Goal: Task Accomplishment & Management: Use online tool/utility

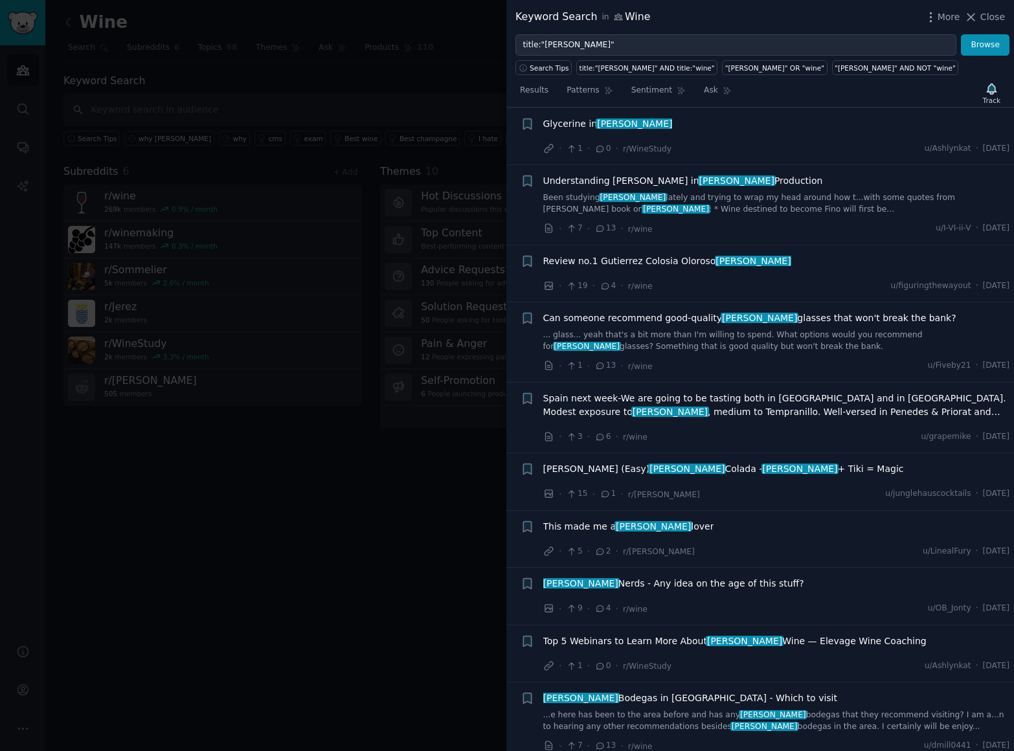
scroll to position [5884, 0]
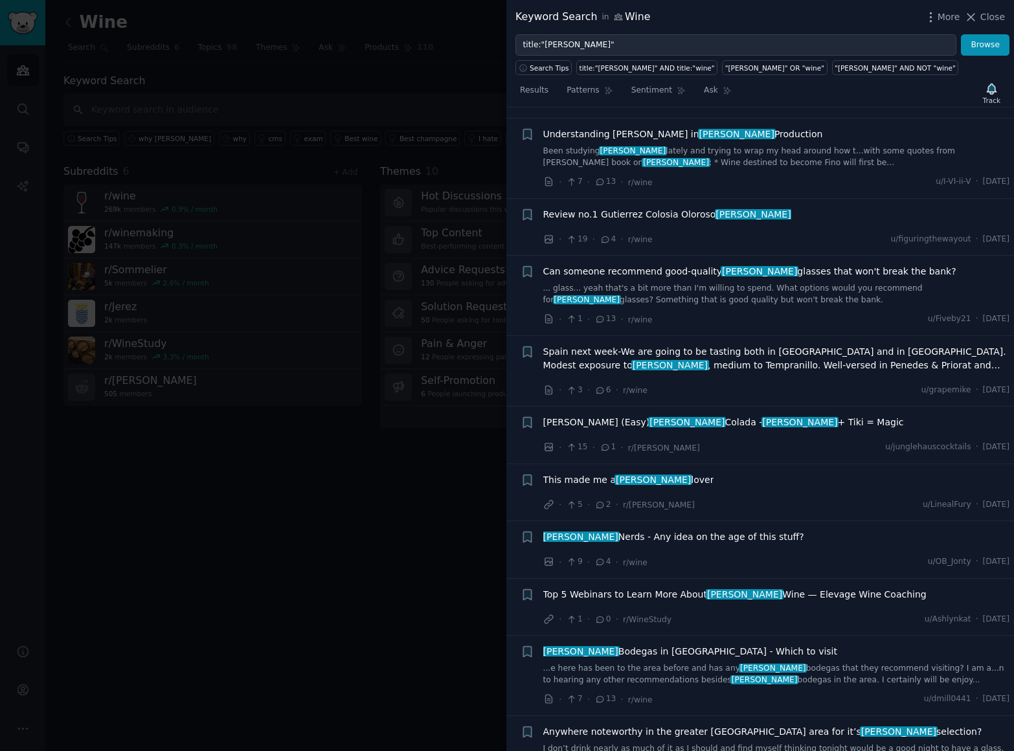
click at [574, 473] on span "This made me a [PERSON_NAME] lover" at bounding box center [628, 480] width 171 height 14
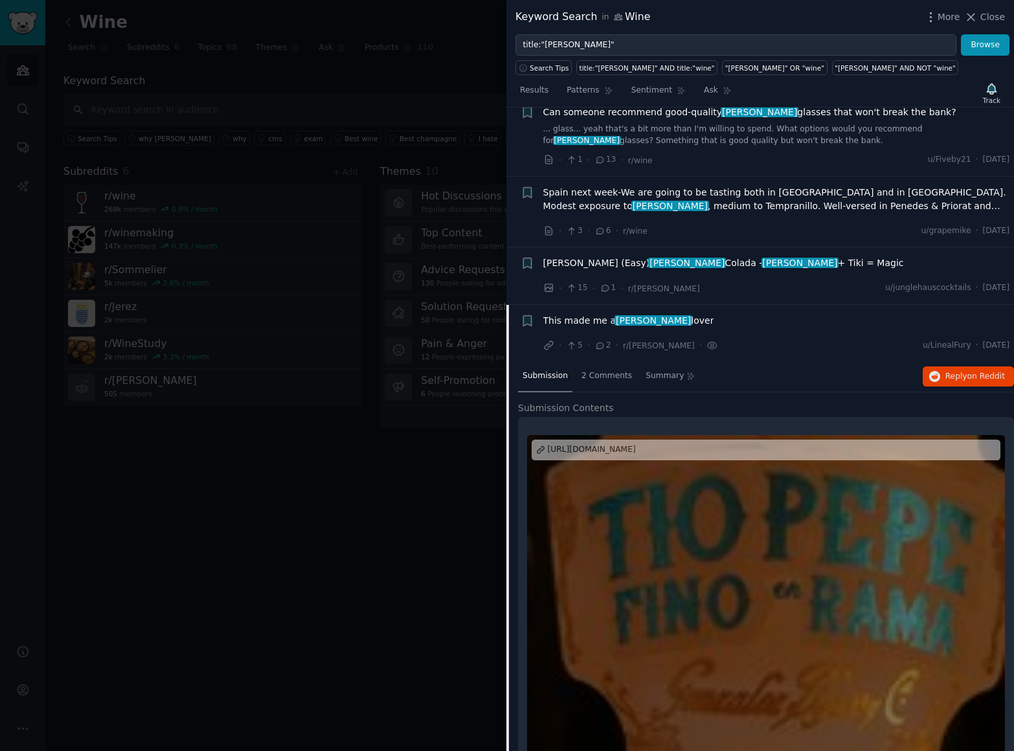
scroll to position [6039, 0]
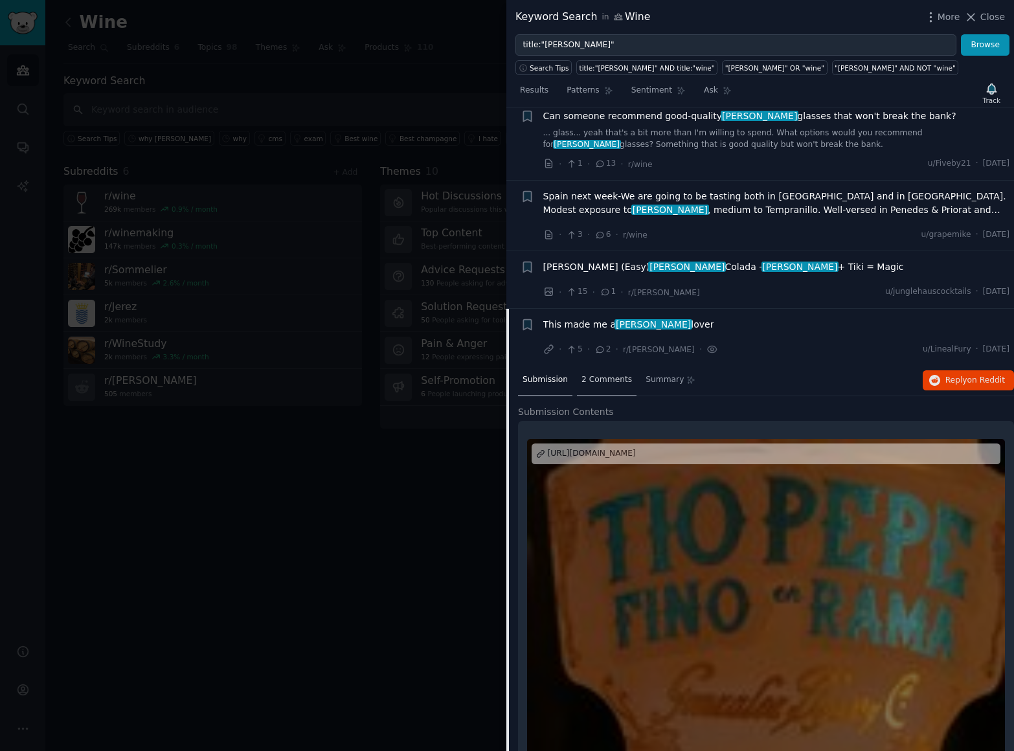
click at [601, 374] on span "2 Comments" at bounding box center [606, 380] width 50 height 12
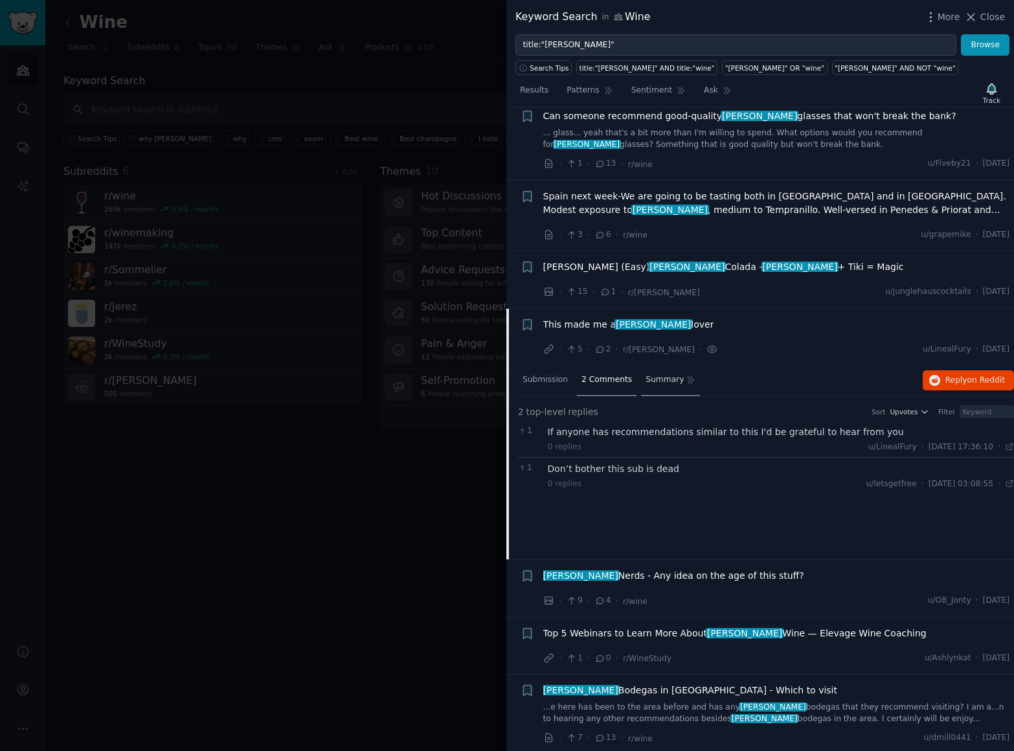
click at [652, 374] on span "Summary" at bounding box center [664, 380] width 38 height 12
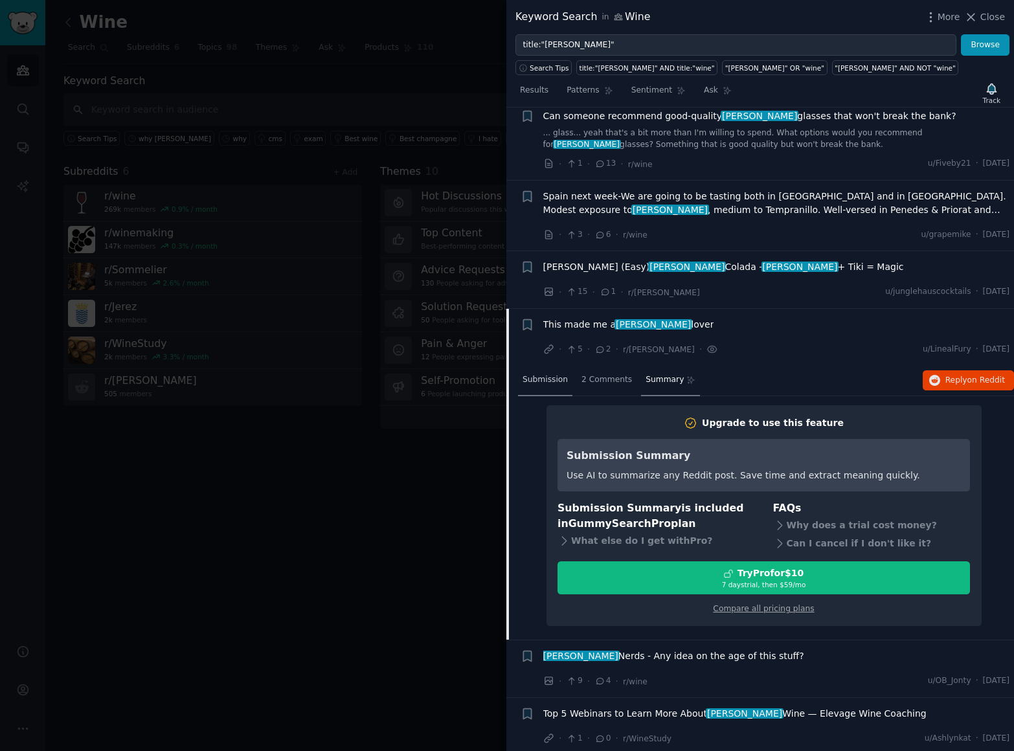
click at [544, 374] on span "Submission" at bounding box center [544, 380] width 45 height 12
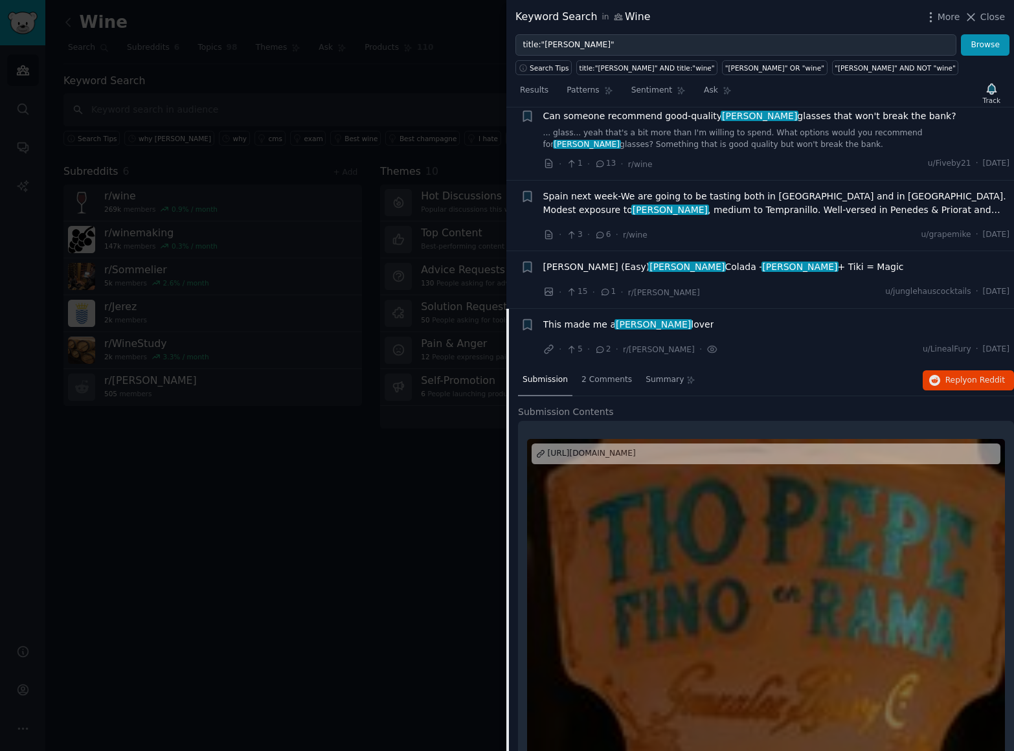
click at [642, 318] on span "This made me a [PERSON_NAME] lover" at bounding box center [628, 325] width 171 height 14
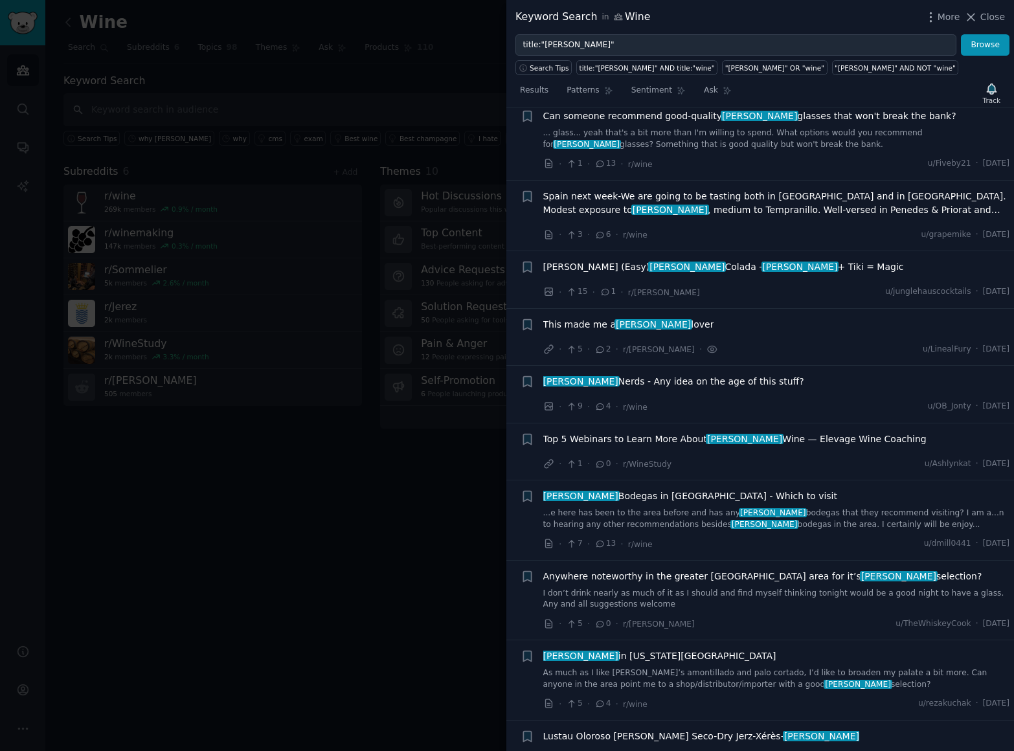
scroll to position [6061, 0]
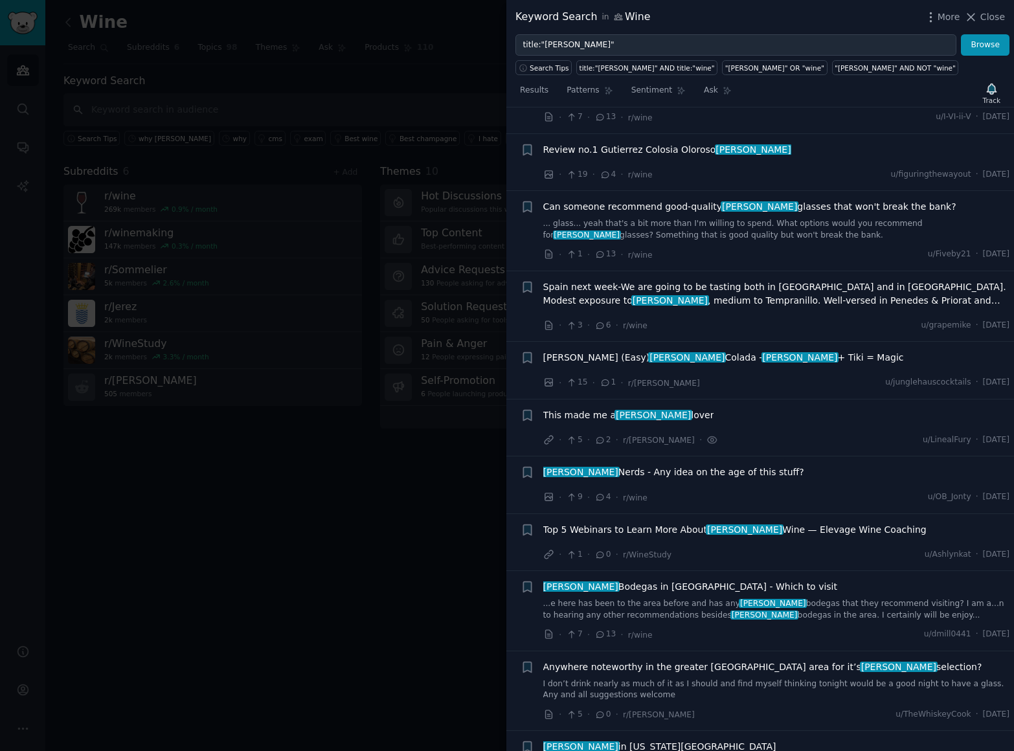
click at [712, 466] on span "[PERSON_NAME] Nerds - Any idea on the age of this stuff?" at bounding box center [673, 473] width 261 height 14
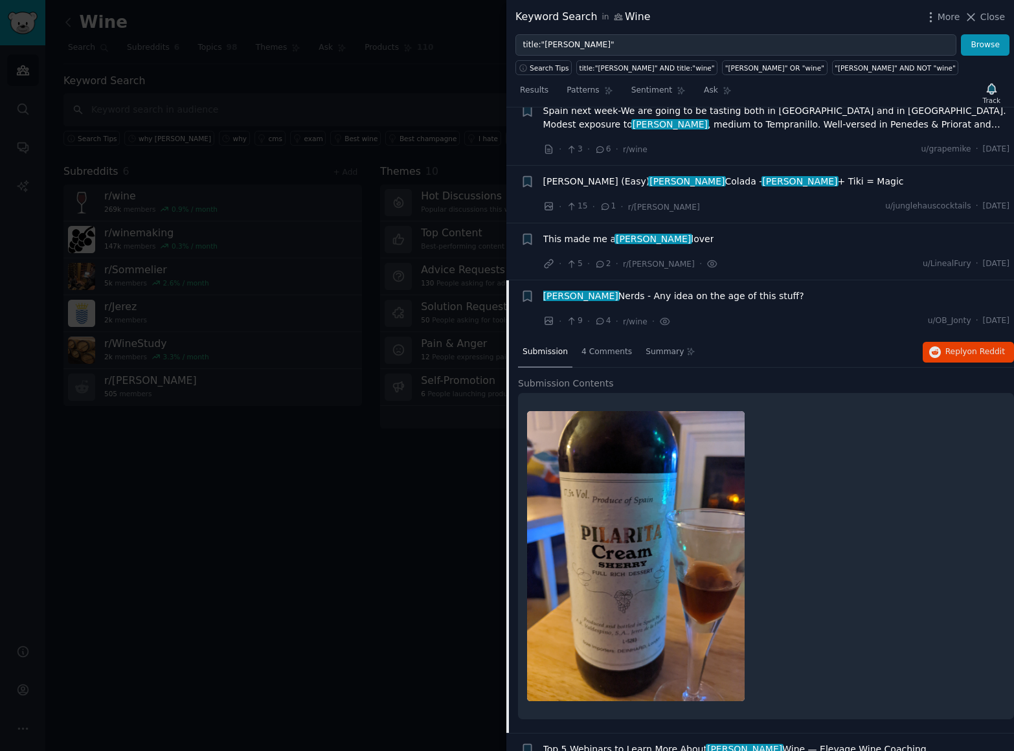
scroll to position [6121, 0]
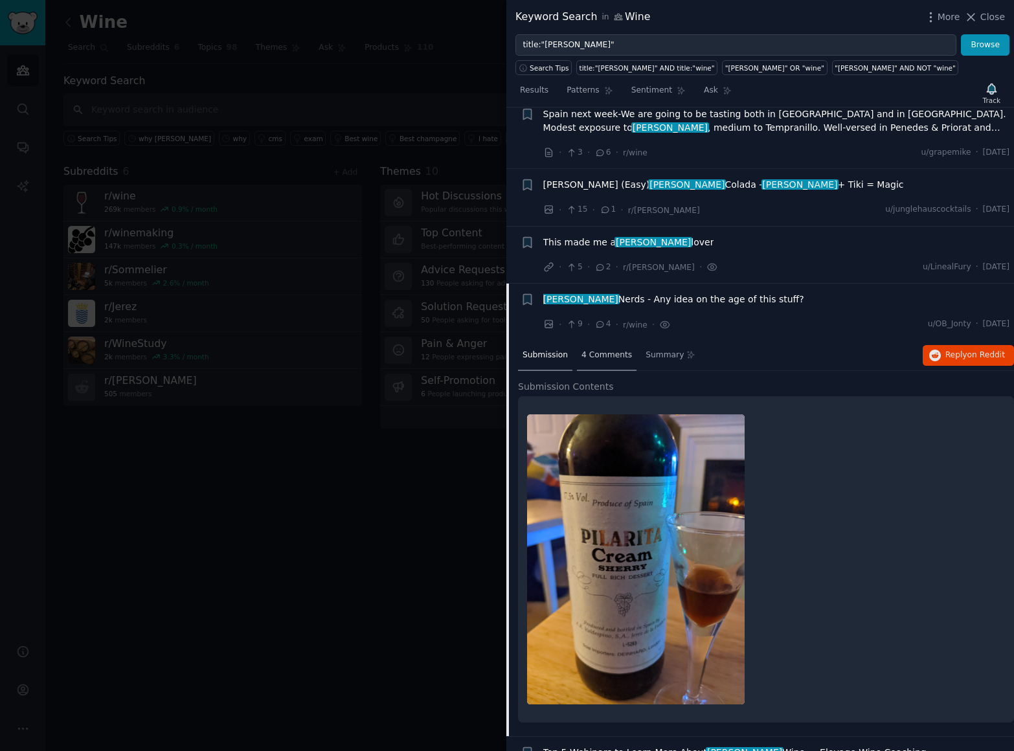
click at [611, 350] on span "4 Comments" at bounding box center [606, 356] width 50 height 12
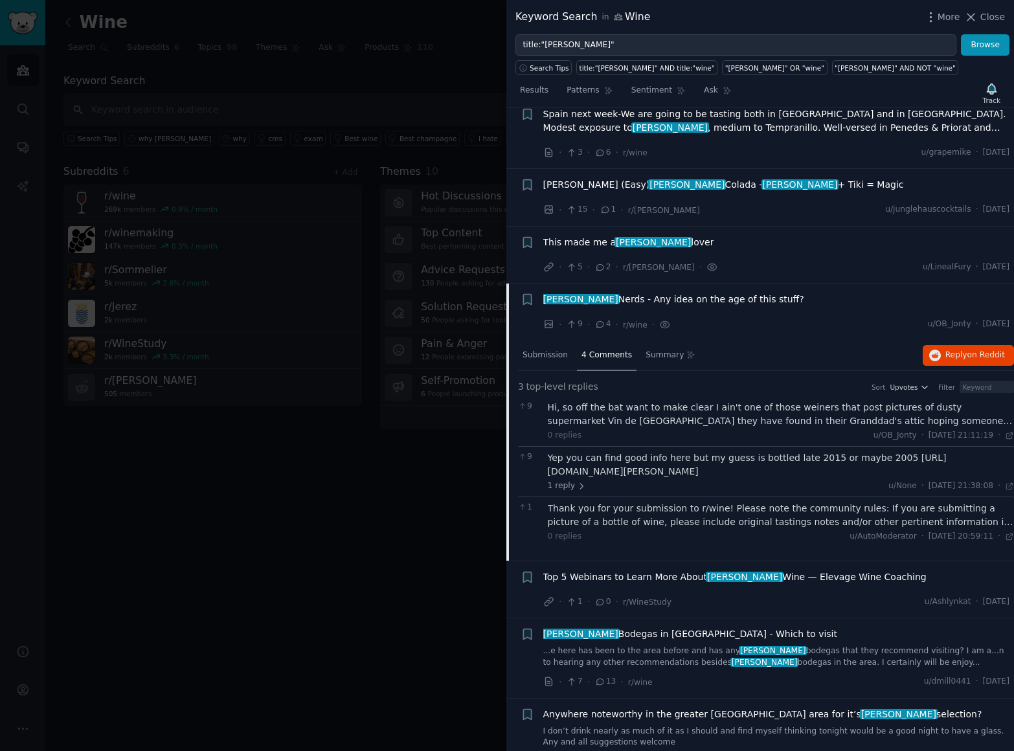
click at [664, 401] on div "Hi, so off the bat want to make clear I ain't one of those weiners that post pi…" at bounding box center [781, 414] width 467 height 27
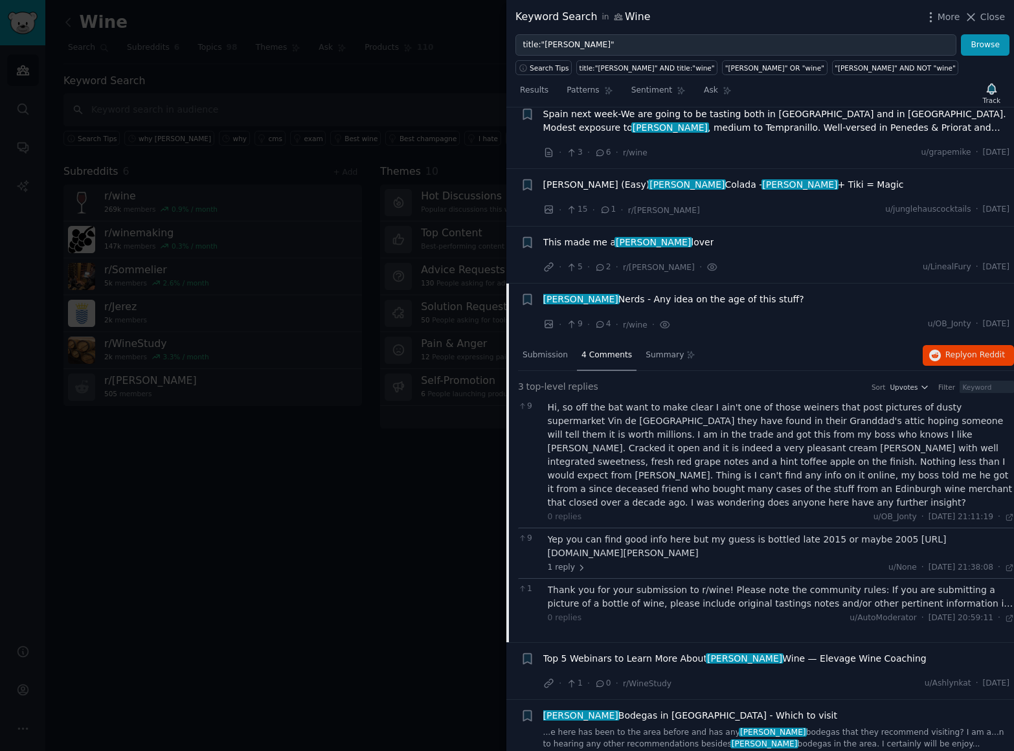
click at [678, 533] on div "Yep you can find good info here but my guess is bottled late 2015 or maybe 2005…" at bounding box center [781, 546] width 467 height 27
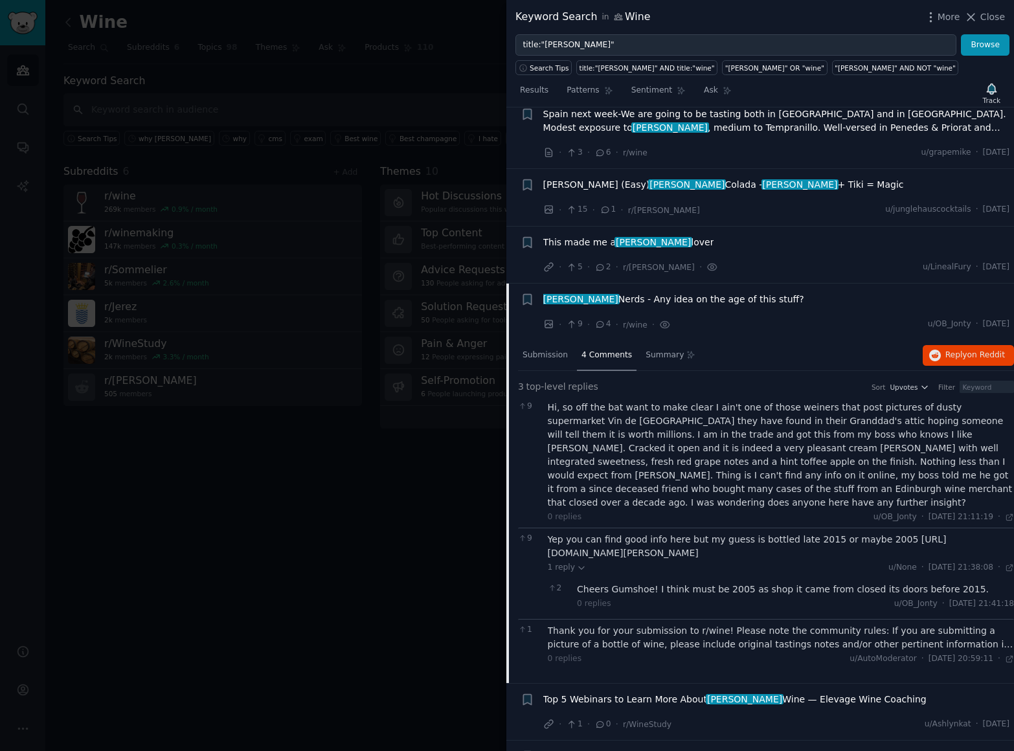
drag, startPoint x: 545, startPoint y: 358, endPoint x: 845, endPoint y: 359, distance: 299.8
click at [845, 528] on div "9 Yep you can find good info here but my guess is bottled late 2015 or maybe 20…" at bounding box center [766, 573] width 496 height 91
copy div "[URL][DOMAIN_NAME][PERSON_NAME]"
click at [719, 562] on div "1 reply u/None · [DATE] 21:38:08 [DATE] ·" at bounding box center [781, 568] width 467 height 12
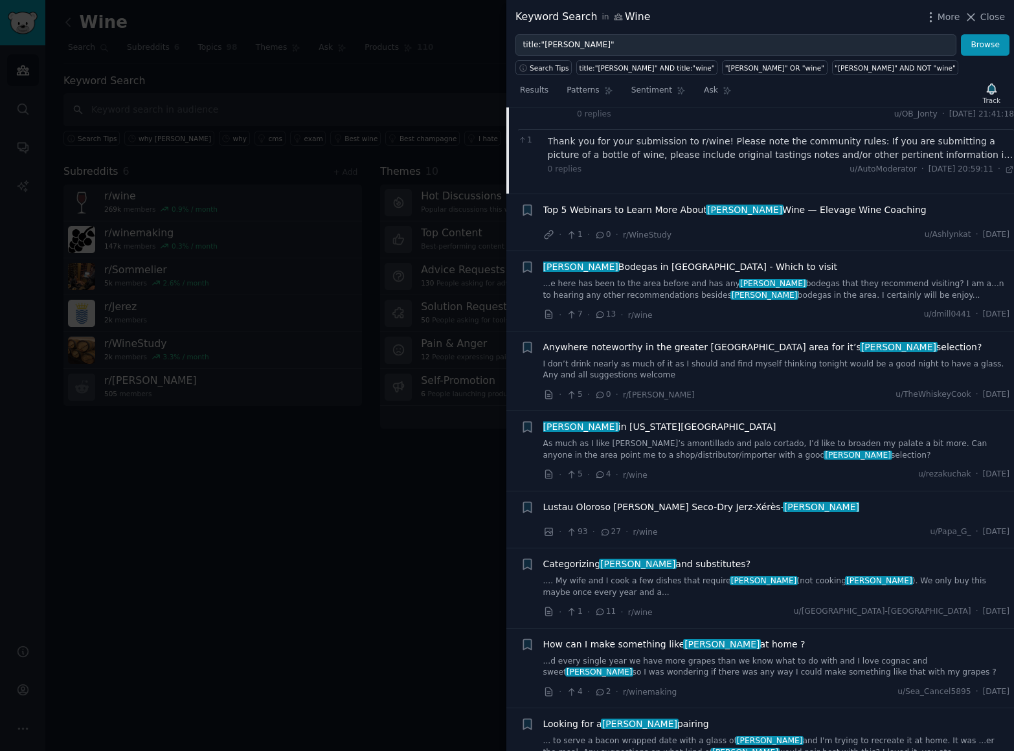
scroll to position [6610, 0]
click at [583, 718] on span "Looking for a [PERSON_NAME] pairing" at bounding box center [626, 725] width 166 height 14
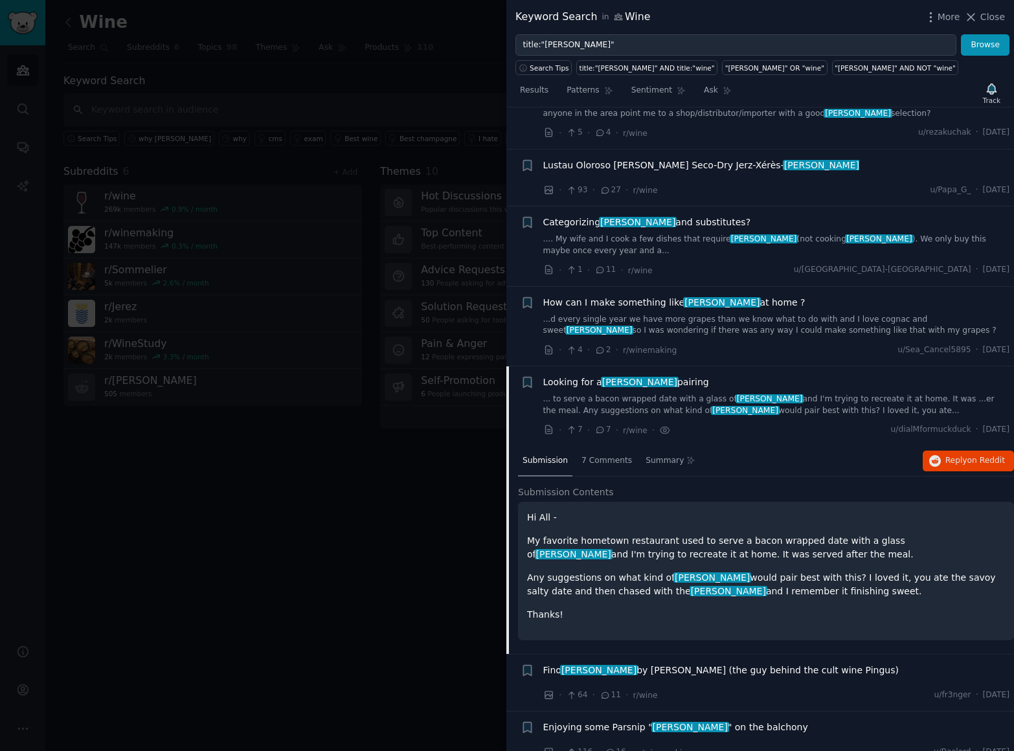
scroll to position [6490, 0]
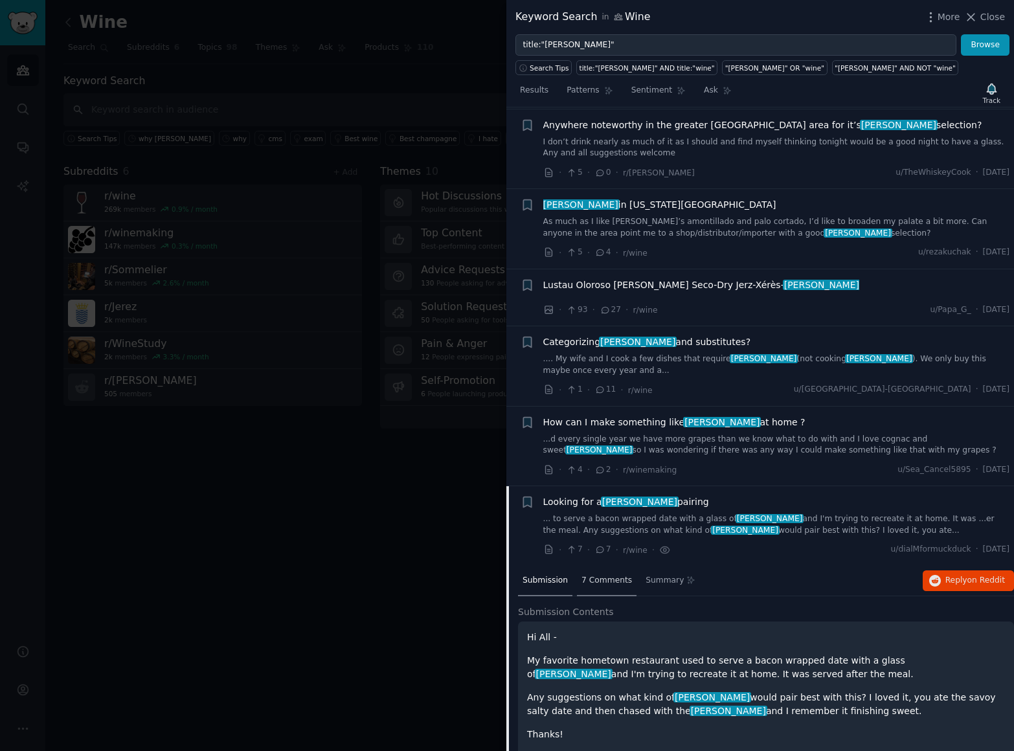
click at [597, 575] on span "7 Comments" at bounding box center [606, 581] width 50 height 12
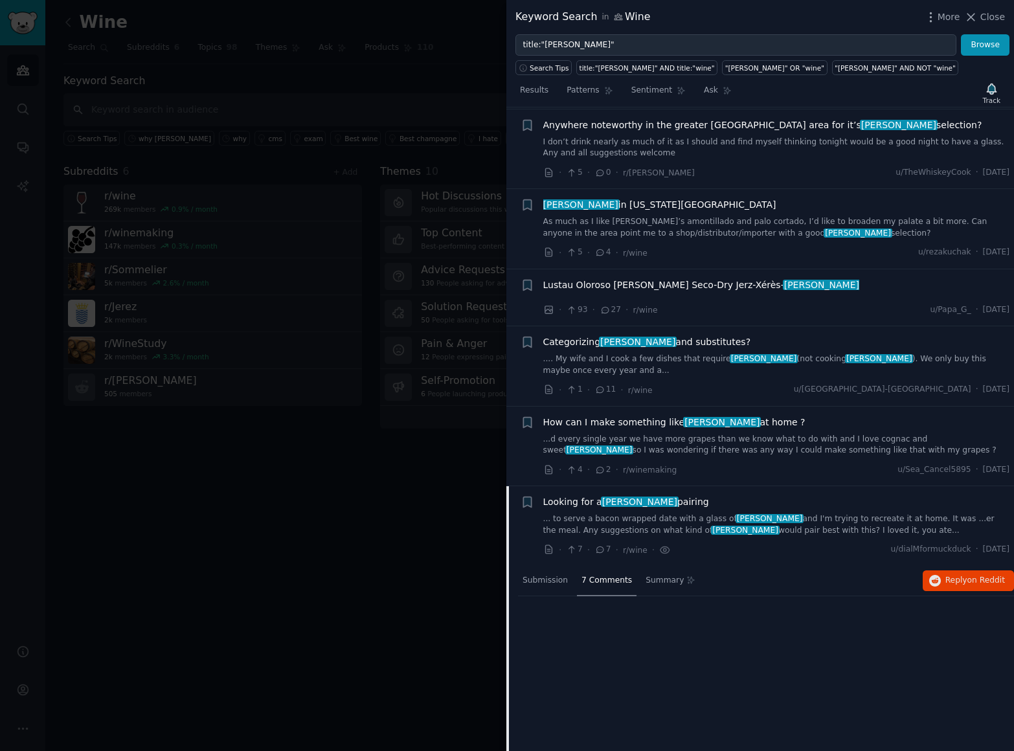
scroll to position [6477, 0]
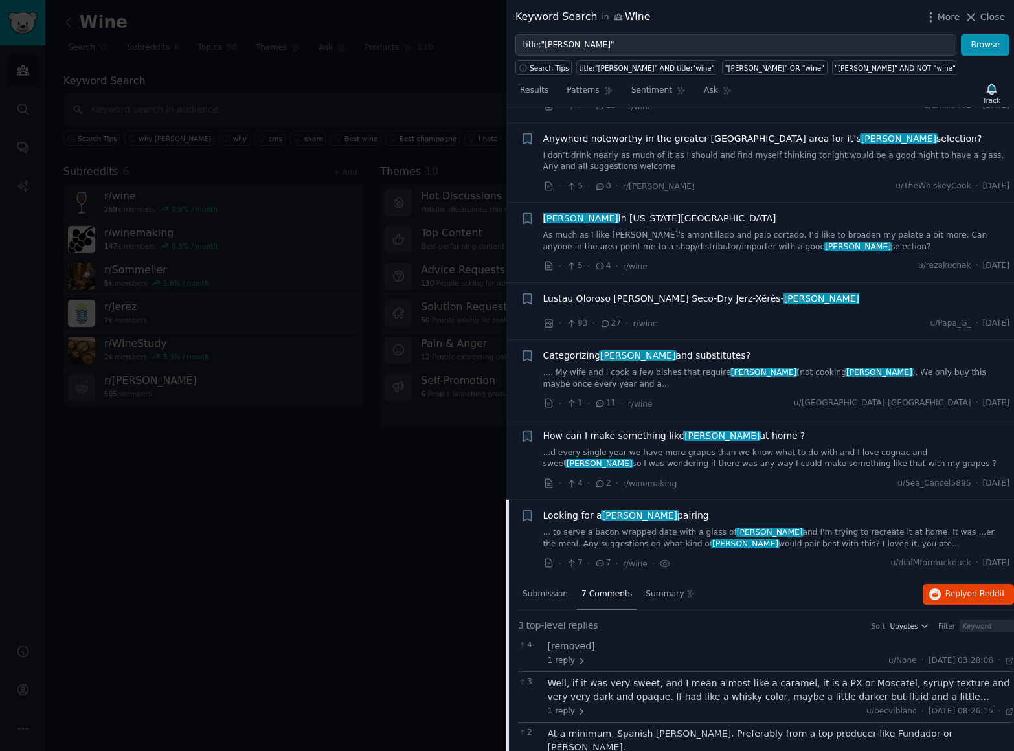
click at [754, 527] on link "... to serve a bacon wrapped date with a glass of [PERSON_NAME] and I'm trying …" at bounding box center [776, 538] width 467 height 23
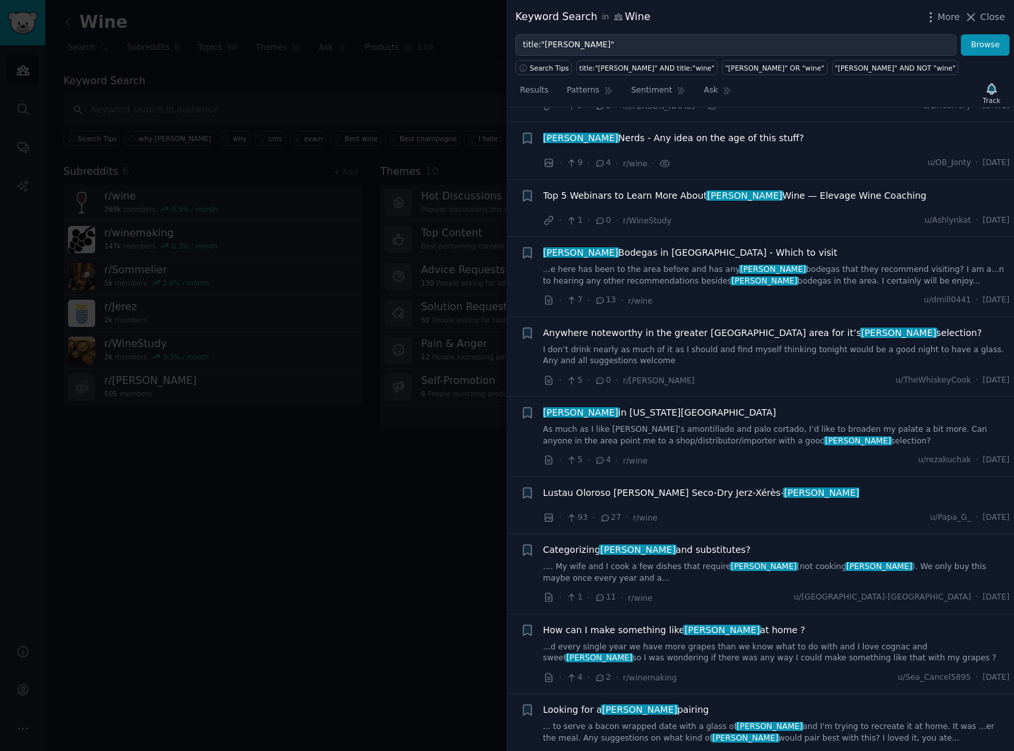
click at [582, 703] on span "Looking for a [PERSON_NAME] pairing" at bounding box center [626, 710] width 166 height 14
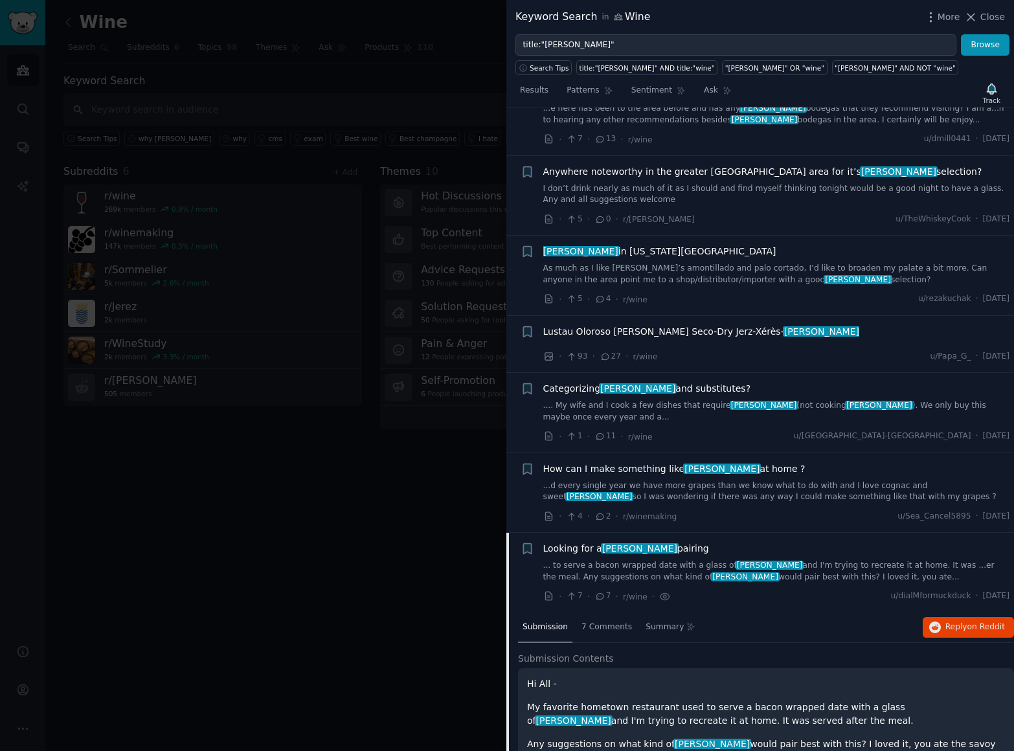
scroll to position [6490, 0]
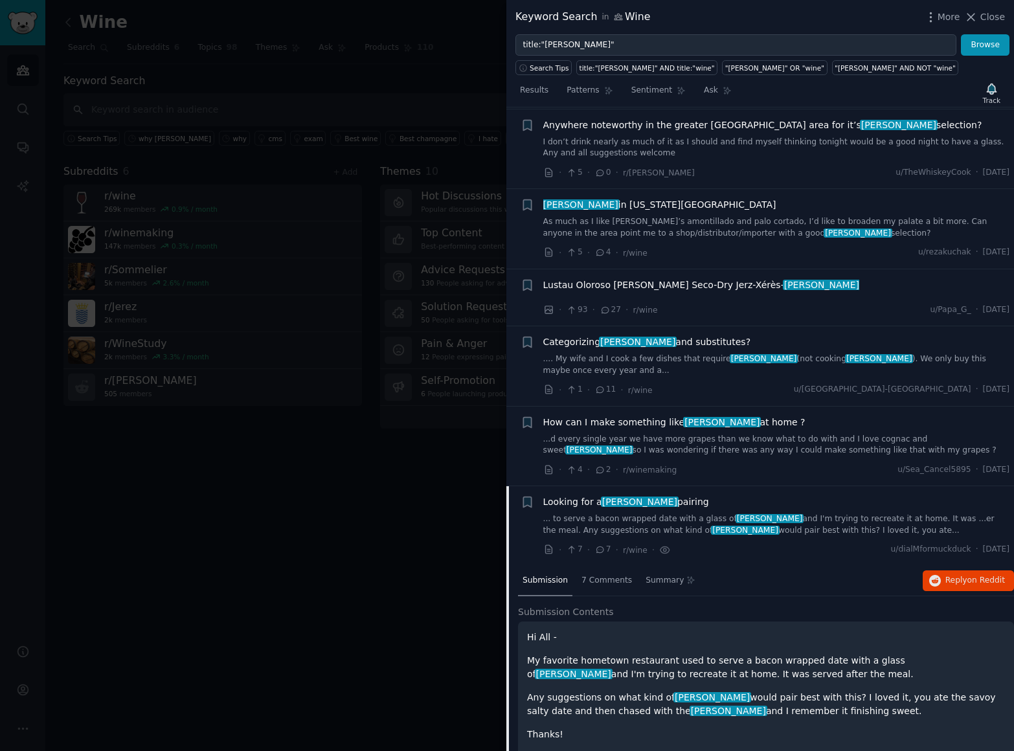
click at [751, 513] on link "... to serve a bacon wrapped date with a glass of [PERSON_NAME] and I'm trying …" at bounding box center [776, 524] width 467 height 23
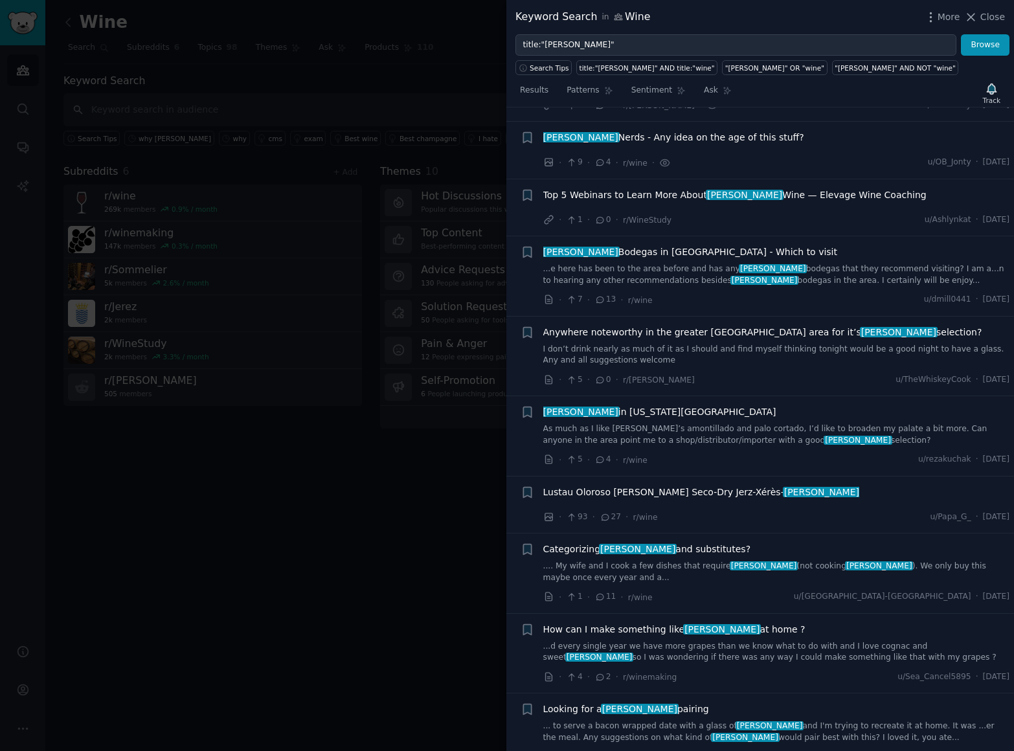
scroll to position [6283, 0]
click at [559, 703] on div "Looking for a [PERSON_NAME] pairing ... to serve a bacon wrapped date with a gl…" at bounding box center [776, 723] width 467 height 41
click at [564, 703] on span "Looking for a [PERSON_NAME] pairing" at bounding box center [626, 710] width 166 height 14
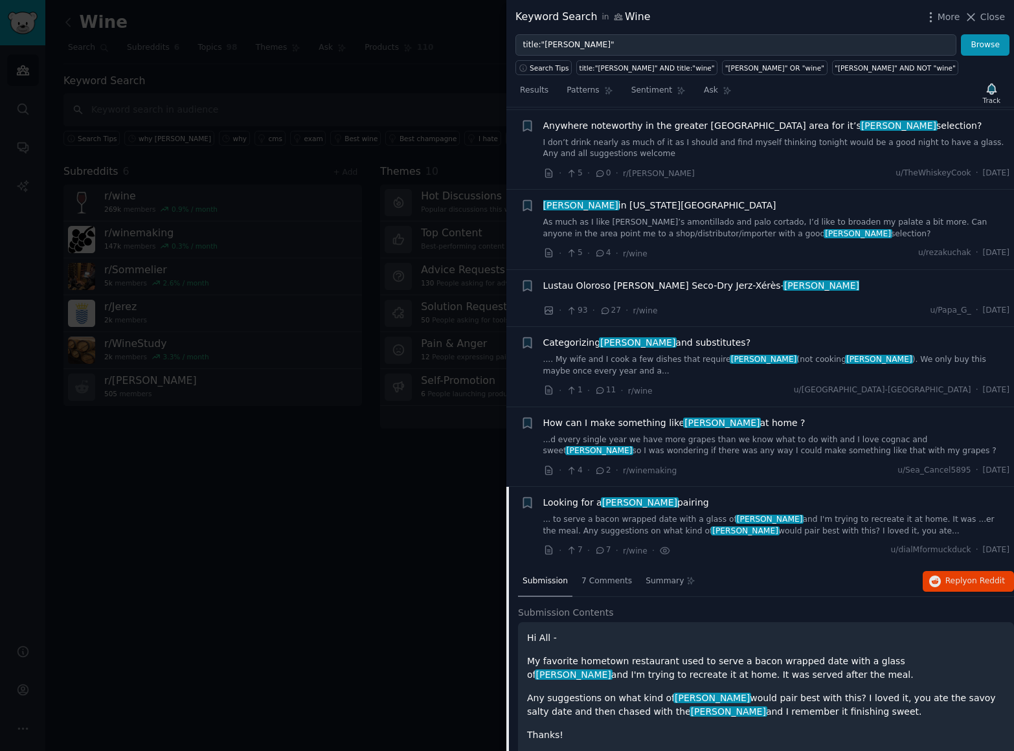
scroll to position [6490, 0]
click at [842, 513] on link "... to serve a bacon wrapped date with a glass of [PERSON_NAME] and I'm trying …" at bounding box center [776, 524] width 467 height 23
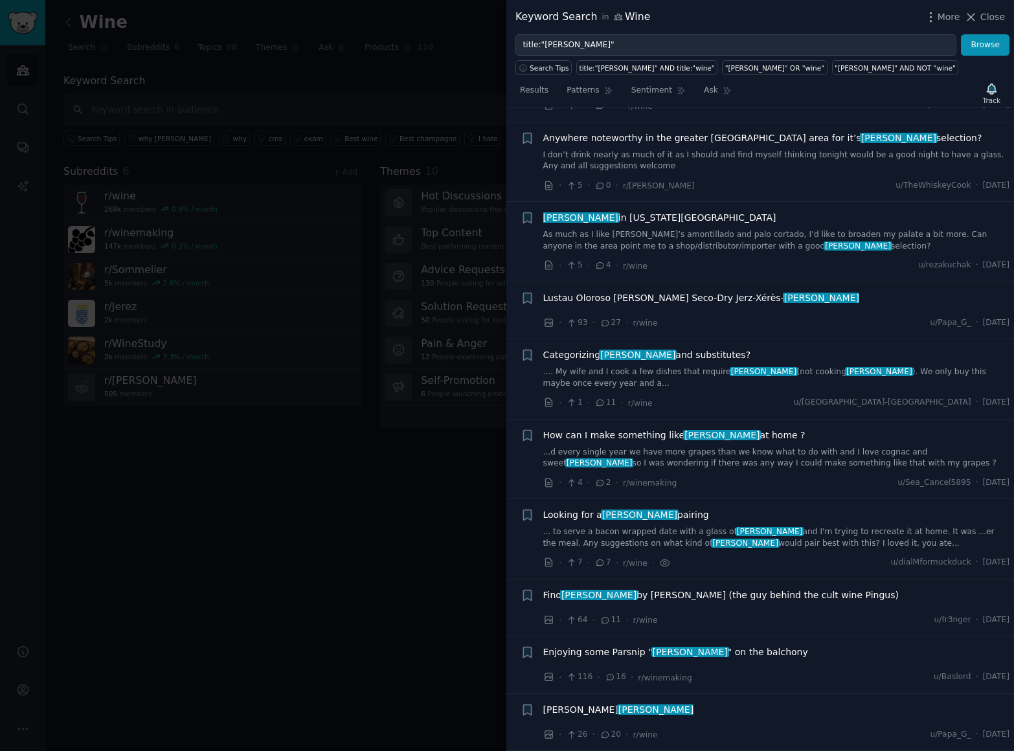
scroll to position [6283, 0]
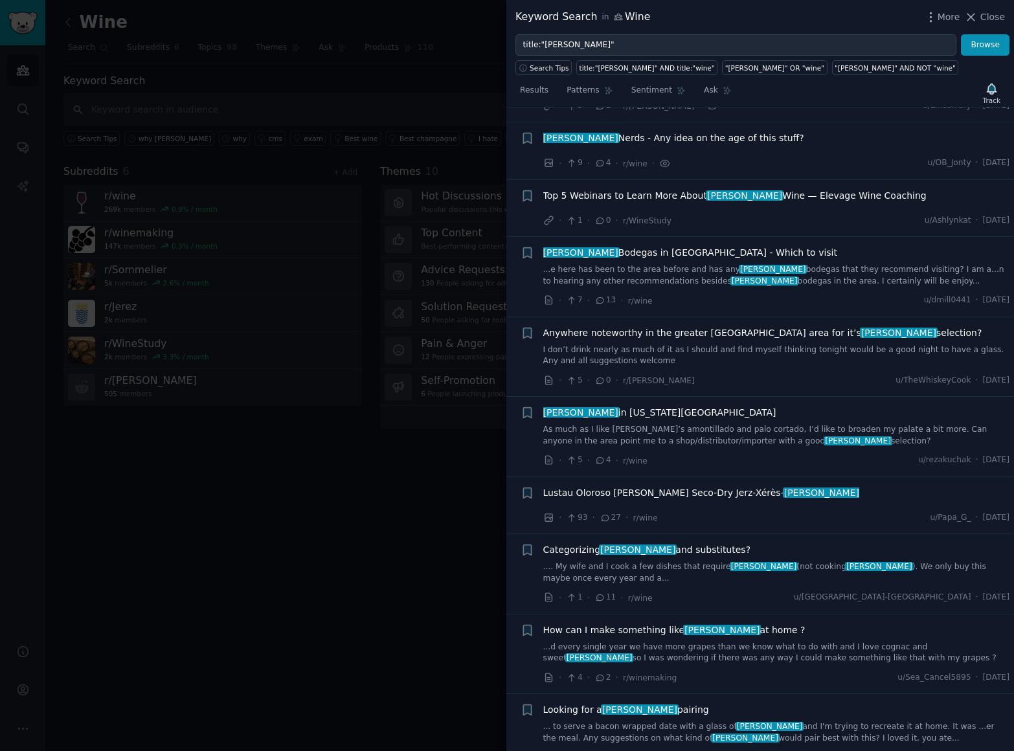
click at [631, 703] on span "Looking for a [PERSON_NAME] pairing" at bounding box center [626, 710] width 166 height 14
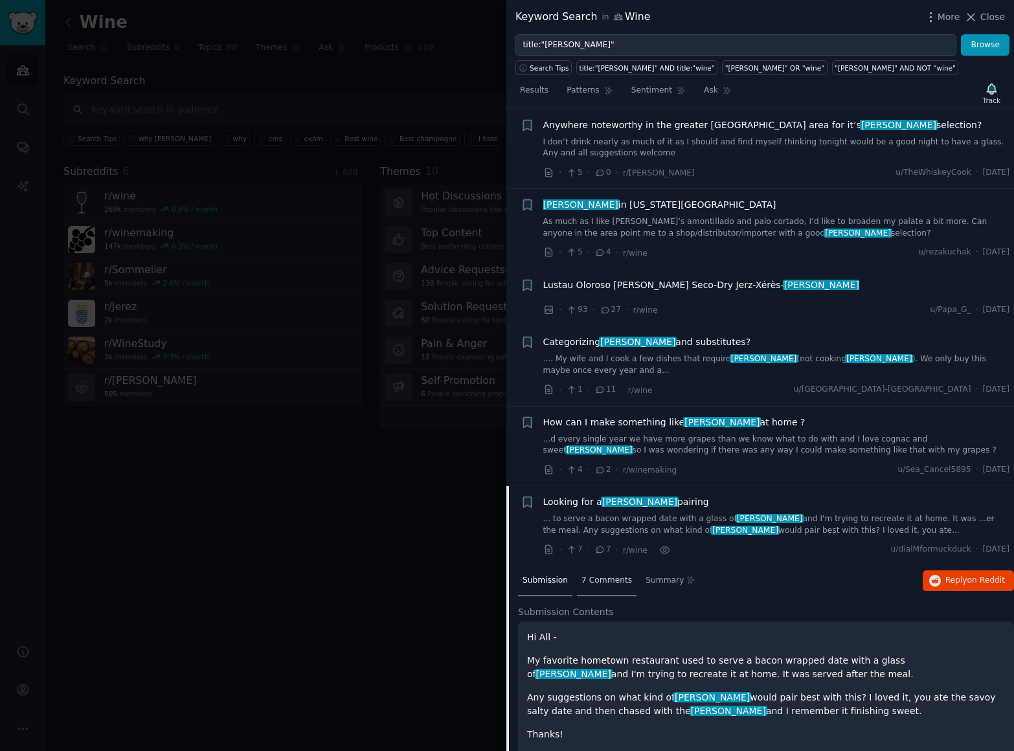
click at [607, 575] on span "7 Comments" at bounding box center [606, 581] width 50 height 12
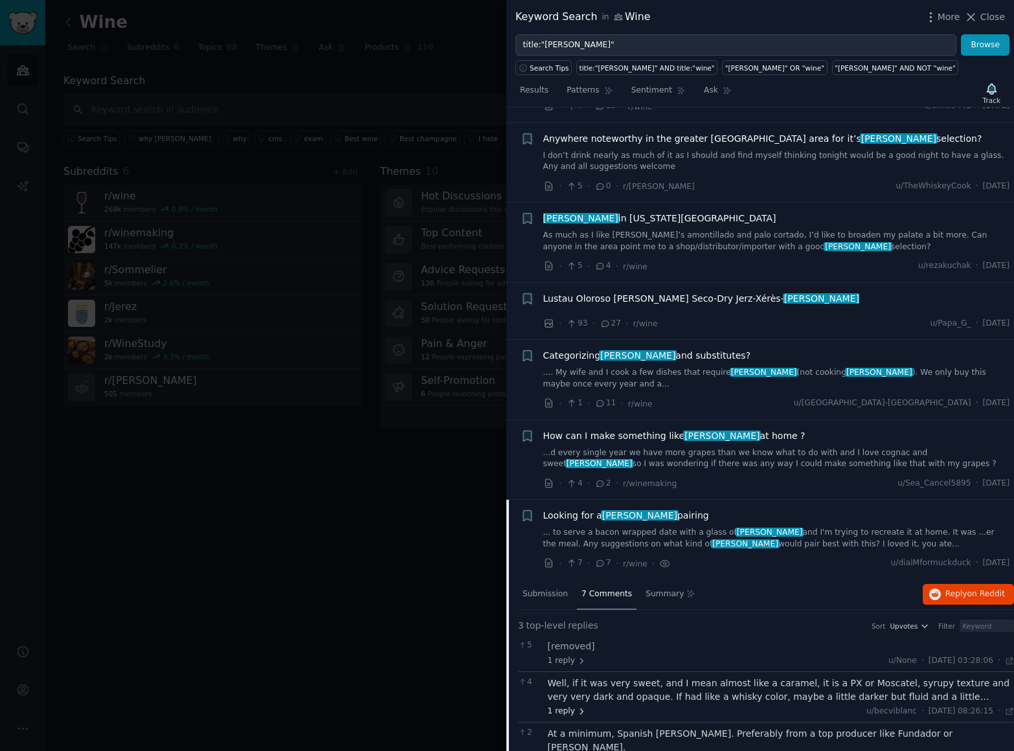
click at [578, 707] on icon at bounding box center [581, 711] width 9 height 9
click at [581, 707] on icon at bounding box center [581, 711] width 9 height 9
click at [581, 750] on icon at bounding box center [582, 761] width 3 height 5
click at [581, 707] on icon at bounding box center [581, 711] width 9 height 9
click at [947, 677] on div "Well, if it was very sweet, and I mean almost like a caramel, it is a PX or Mos…" at bounding box center [781, 690] width 467 height 27
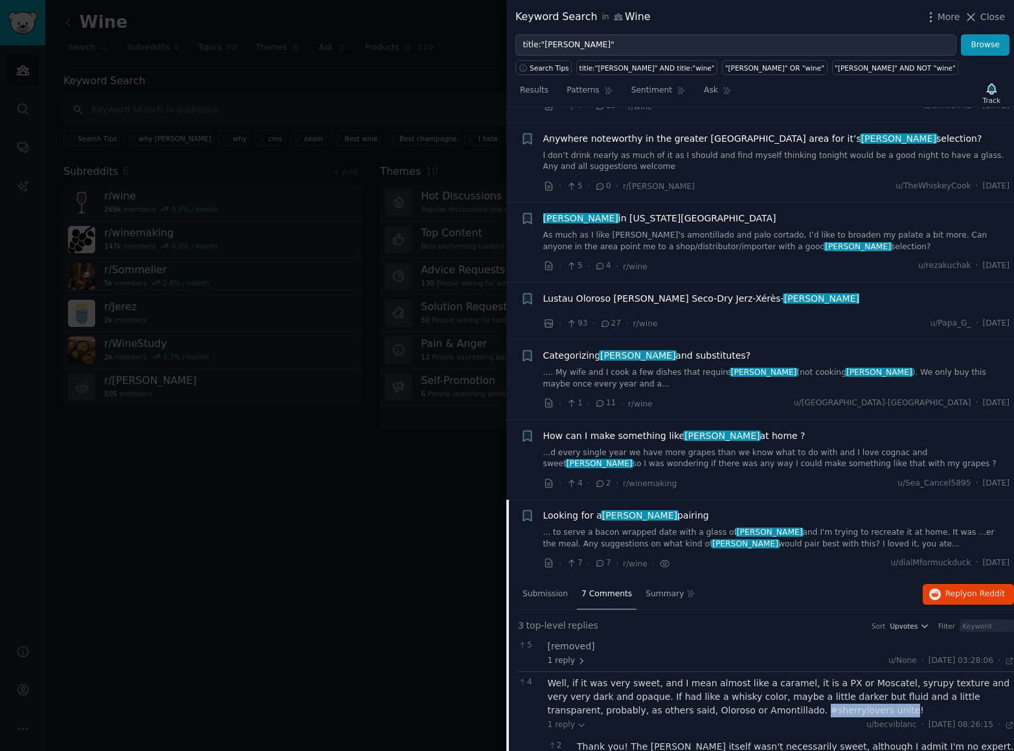
drag, startPoint x: 699, startPoint y: 516, endPoint x: 779, endPoint y: 516, distance: 79.6
click at [779, 677] on div "Well, if it was very sweet, and I mean almost like a caramel, it is a PX or Mos…" at bounding box center [781, 697] width 467 height 41
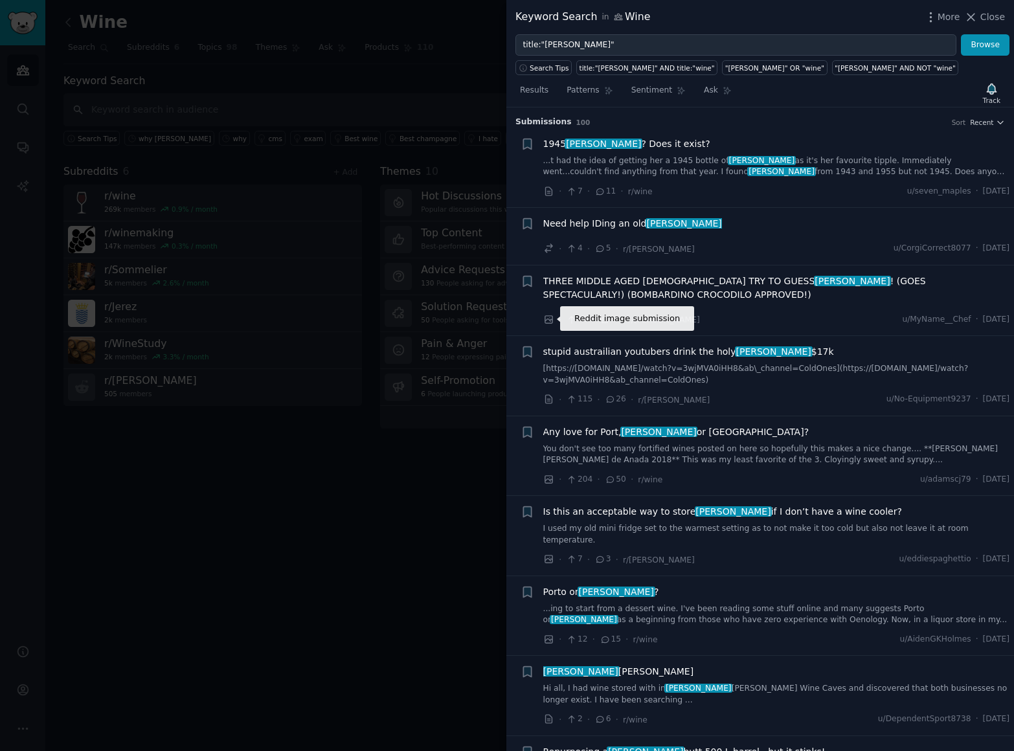
scroll to position [0, 0]
click at [587, 91] on span "Patterns" at bounding box center [582, 91] width 32 height 12
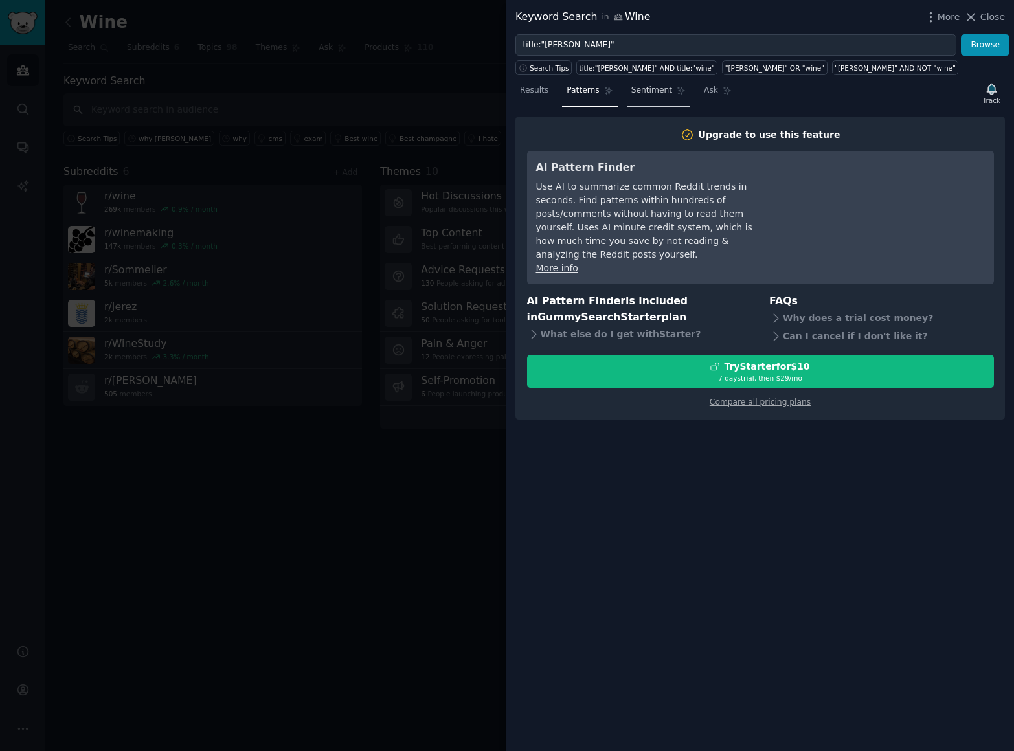
click at [649, 94] on span "Sentiment" at bounding box center [651, 91] width 41 height 12
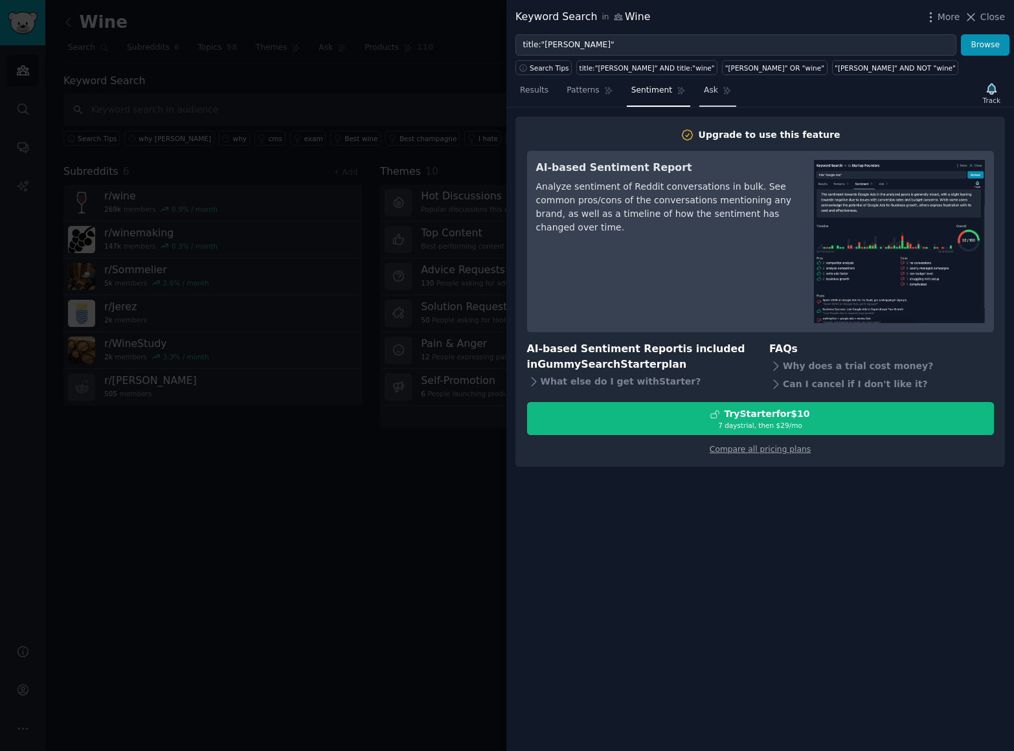
click at [712, 93] on span "Ask" at bounding box center [711, 91] width 14 height 12
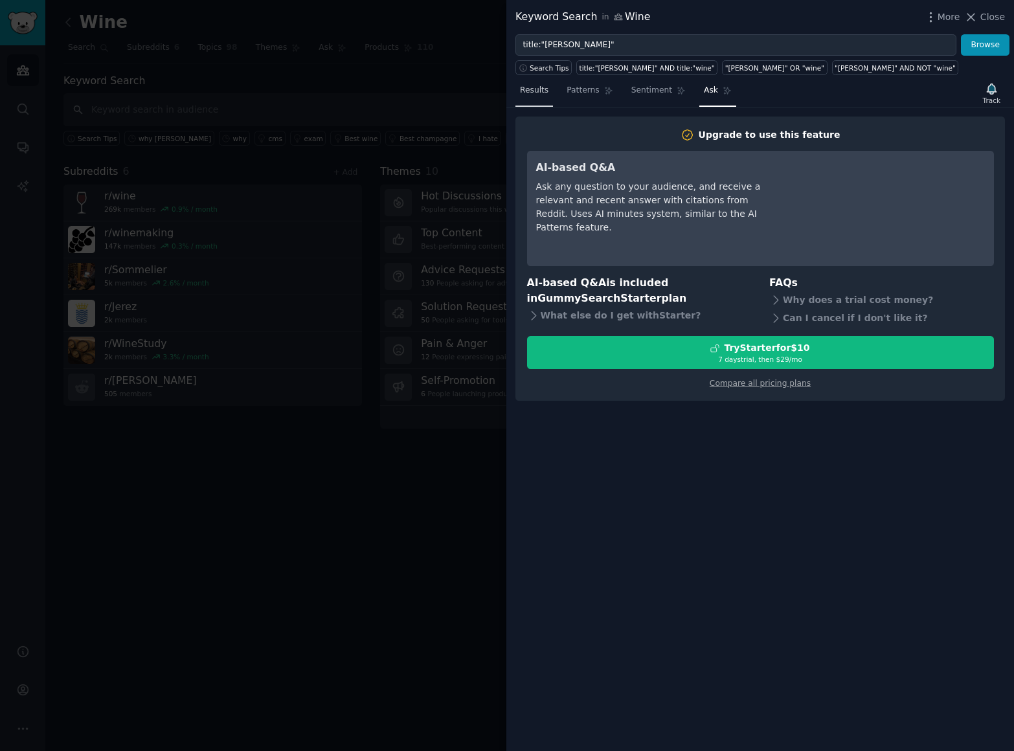
click at [531, 93] on span "Results" at bounding box center [534, 91] width 28 height 12
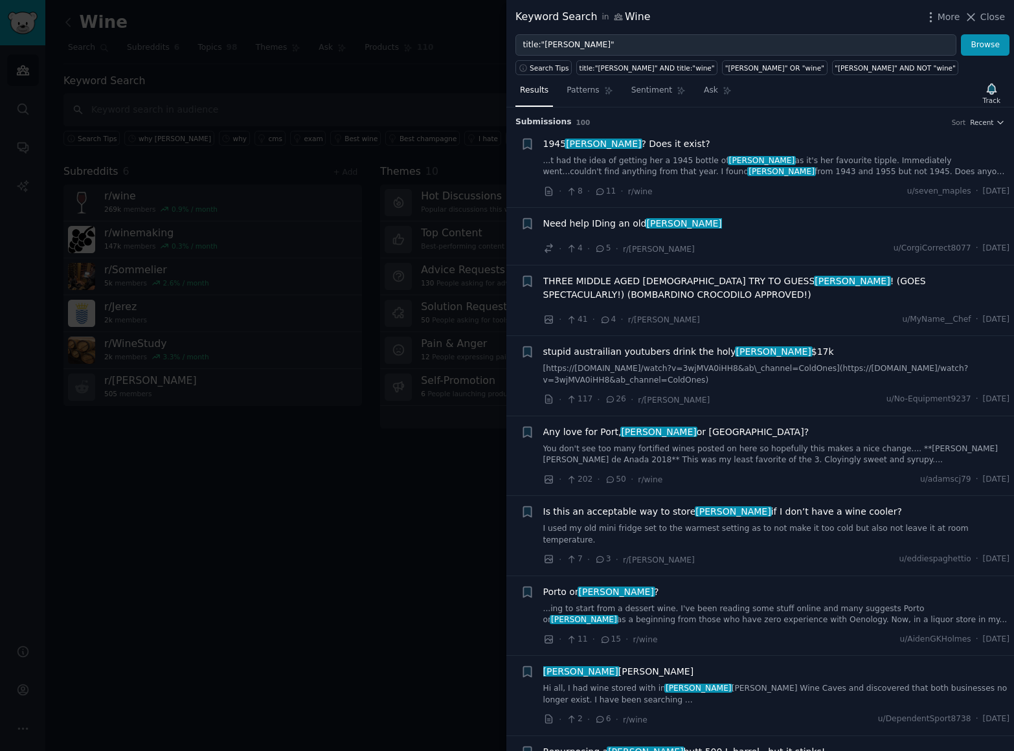
drag, startPoint x: 993, startPoint y: 18, endPoint x: 391, endPoint y: 285, distance: 658.5
click at [710, 254] on div "Keyword Search in Wine More Close title:"[PERSON_NAME]" Browse Search Tips titl…" at bounding box center [760, 375] width 508 height 751
click at [387, 432] on div at bounding box center [507, 375] width 1014 height 751
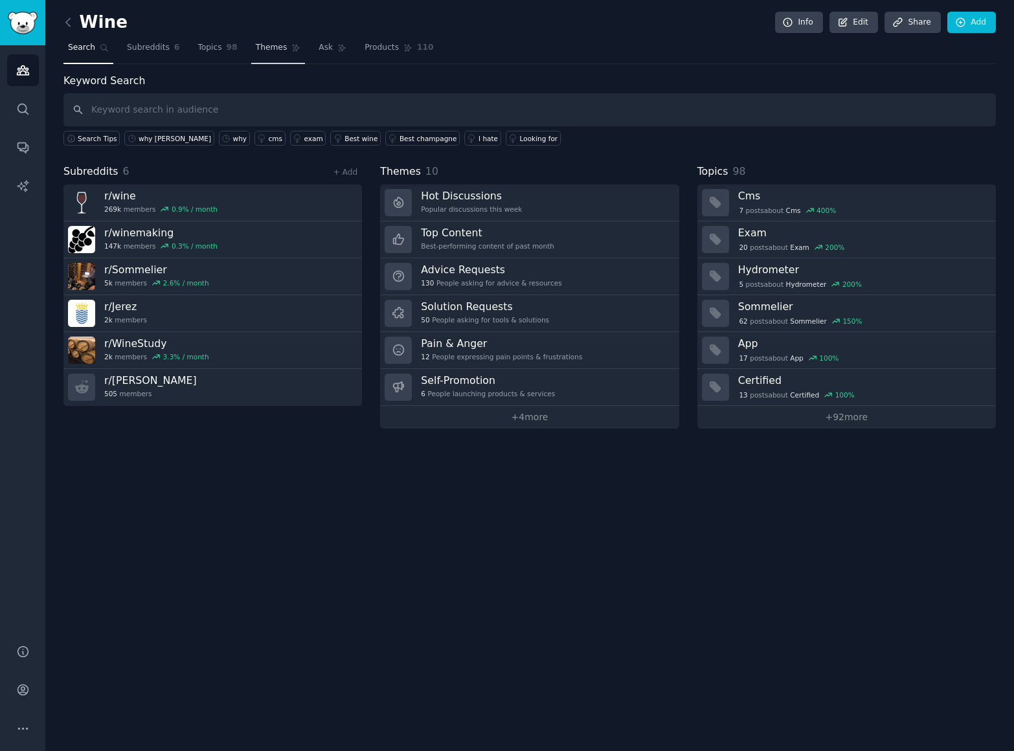
click at [271, 47] on span "Themes" at bounding box center [272, 48] width 32 height 12
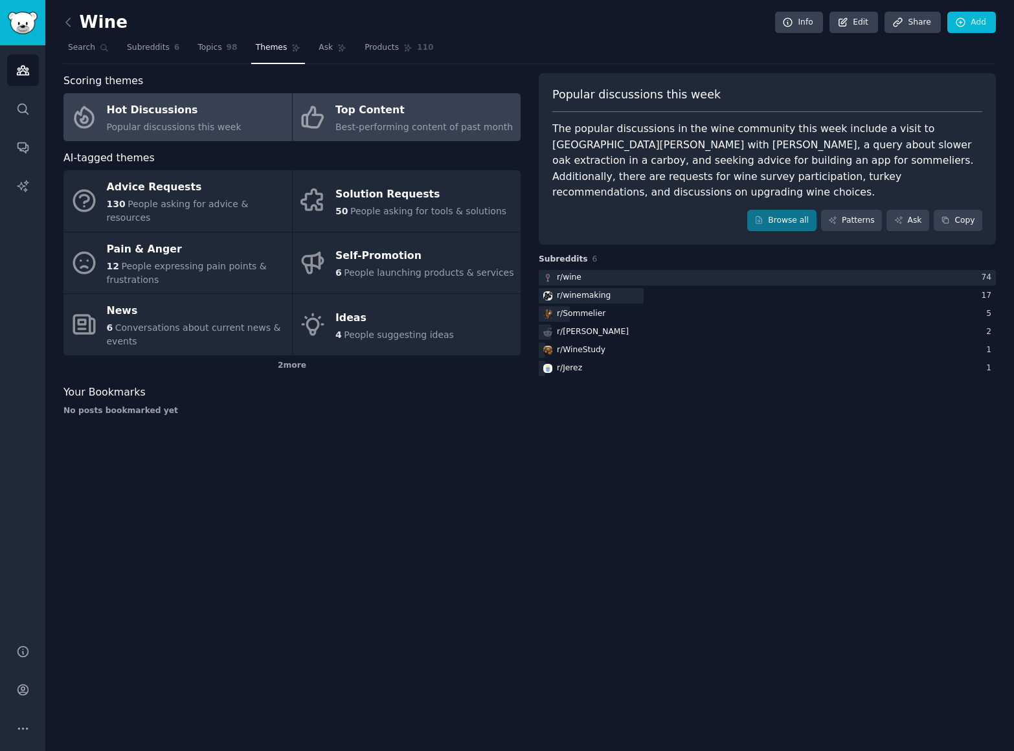
click at [486, 129] on span "Best-performing content of past month" at bounding box center [423, 127] width 177 height 10
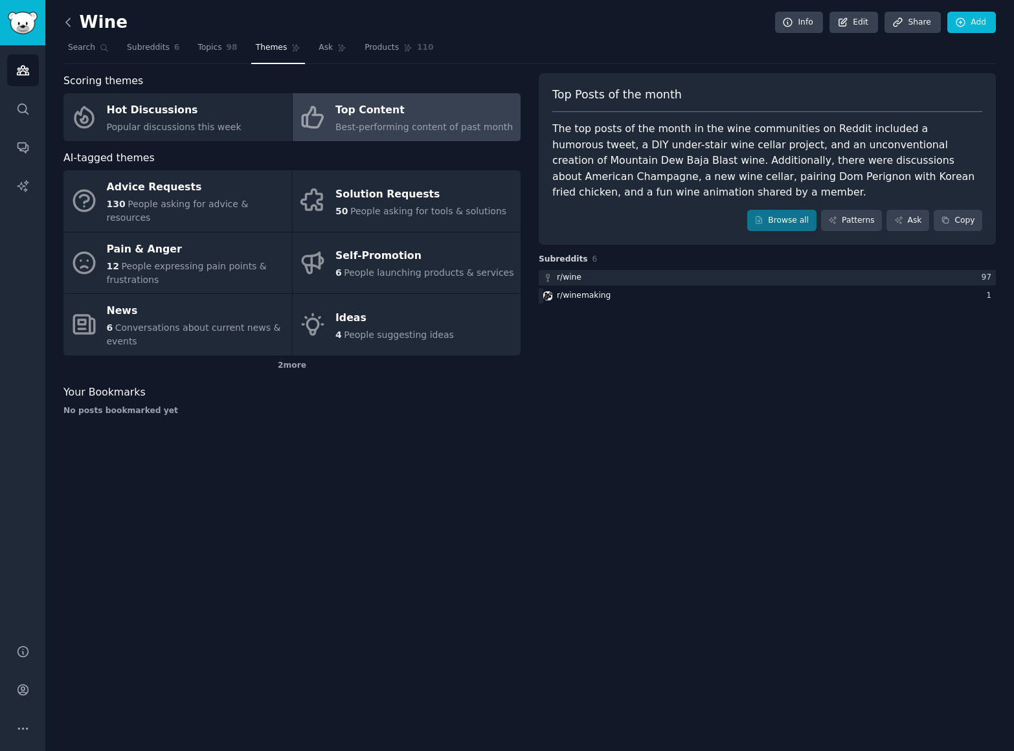
click at [70, 22] on icon at bounding box center [69, 23] width 14 height 14
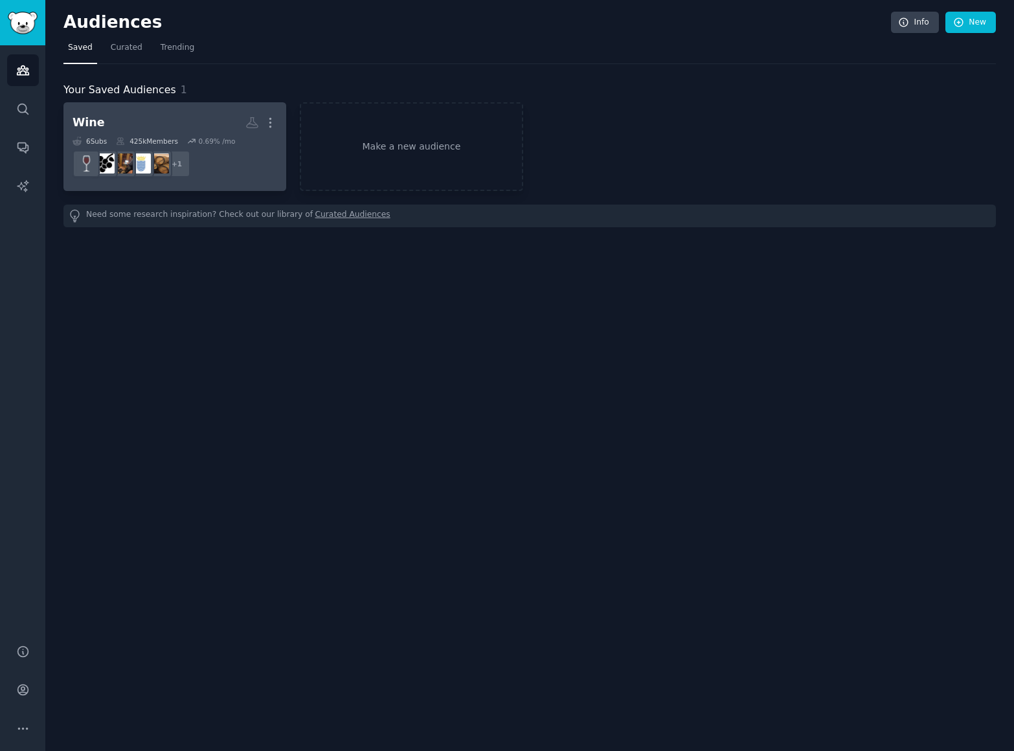
click at [230, 159] on dd "r/Jerez + 1" at bounding box center [175, 164] width 205 height 36
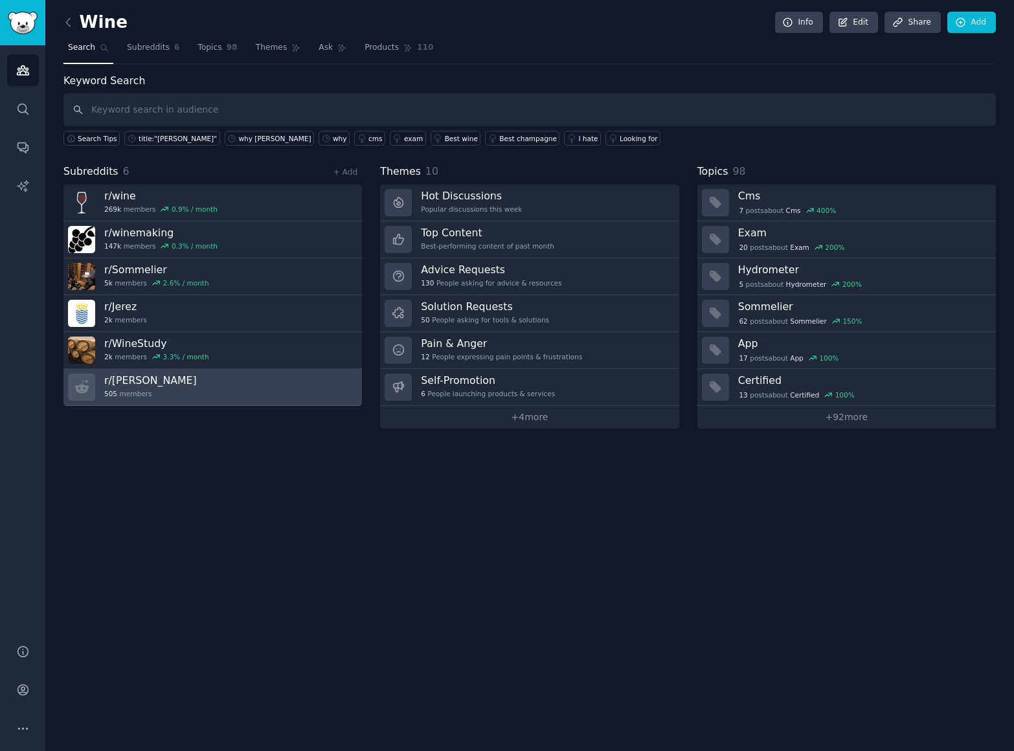
click at [202, 391] on link "r/ [PERSON_NAME] 505 members" at bounding box center [212, 387] width 298 height 37
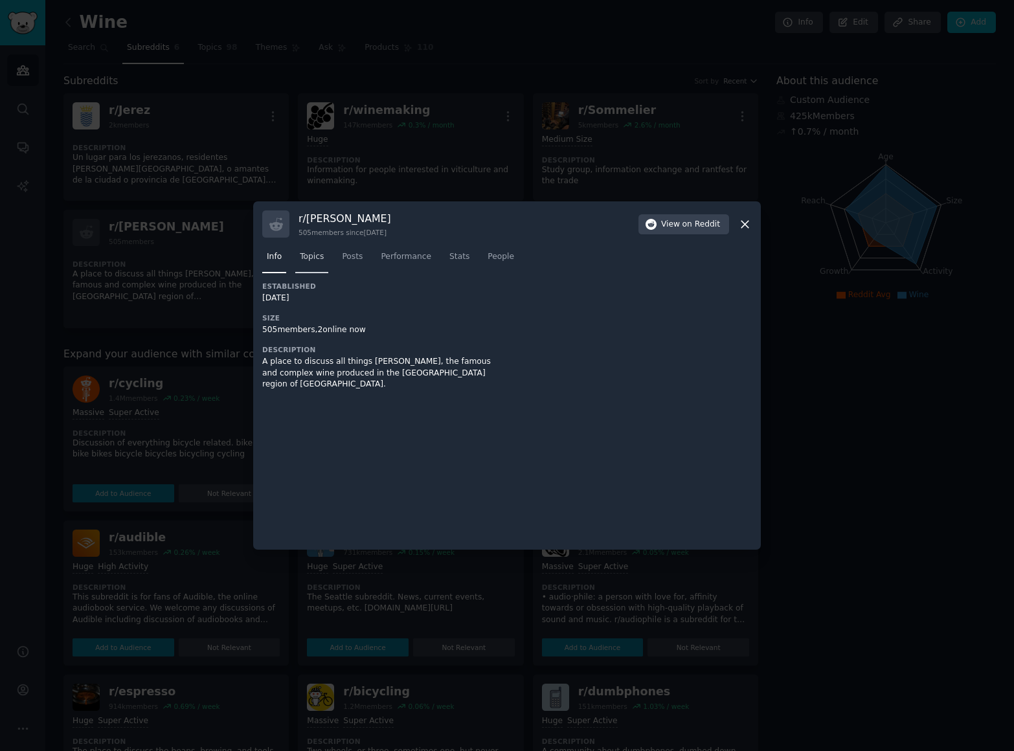
click at [317, 259] on span "Topics" at bounding box center [312, 257] width 24 height 12
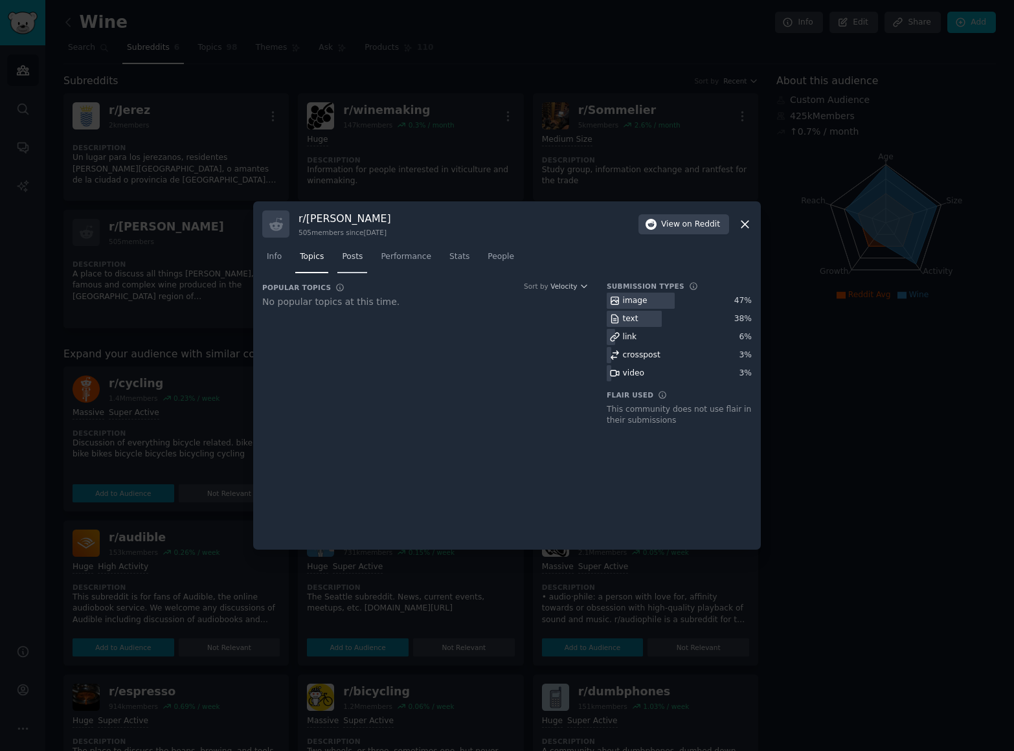
click at [359, 258] on span "Posts" at bounding box center [352, 257] width 21 height 12
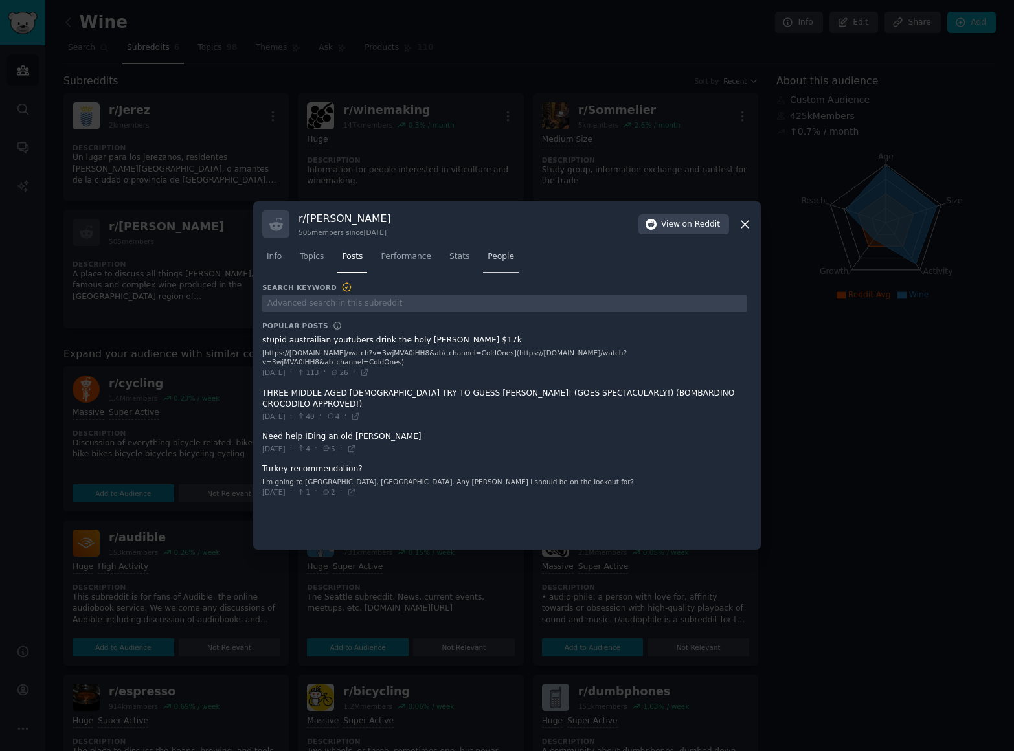
click at [497, 257] on span "People" at bounding box center [501, 257] width 27 height 12
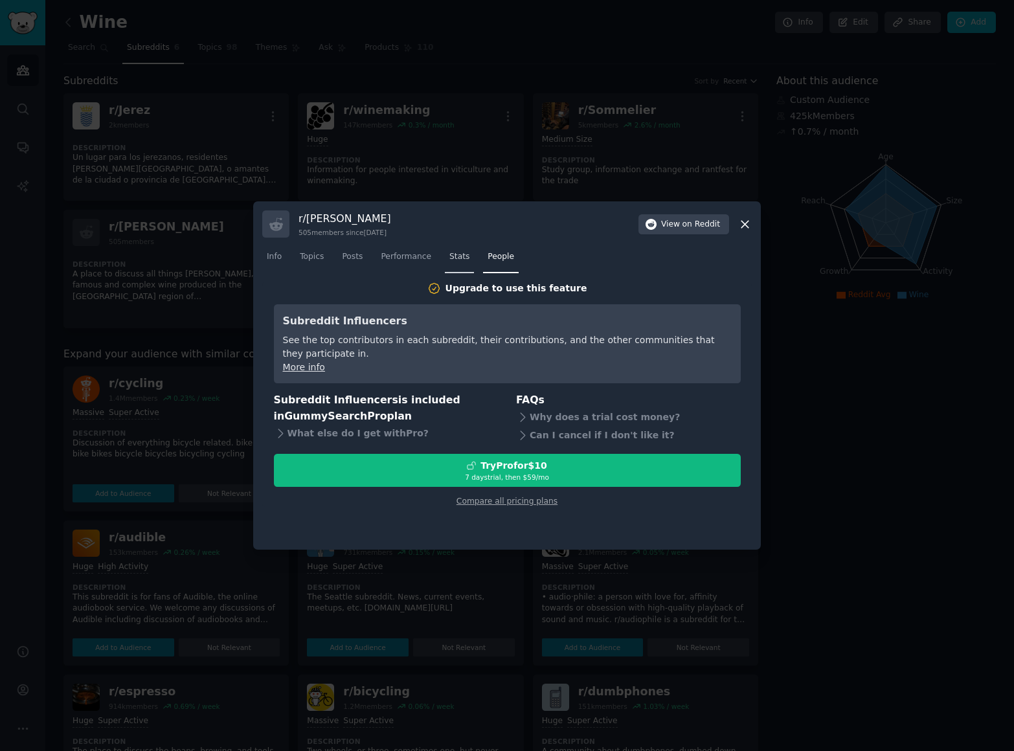
click at [456, 255] on span "Stats" at bounding box center [459, 257] width 20 height 12
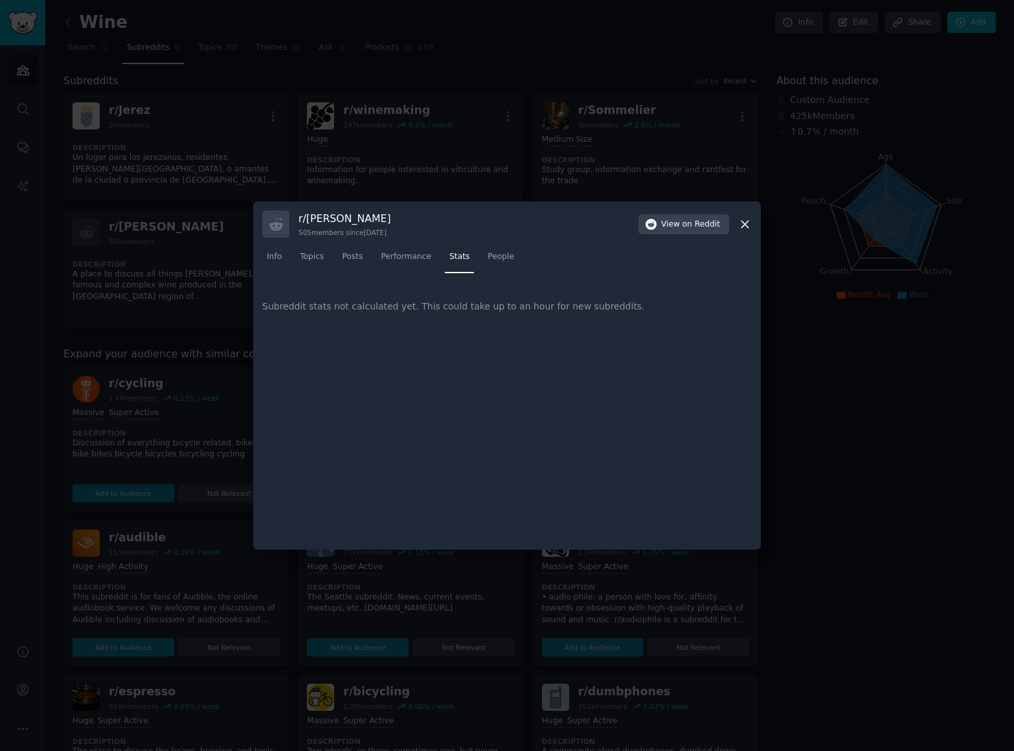
click at [747, 223] on icon at bounding box center [745, 225] width 14 height 14
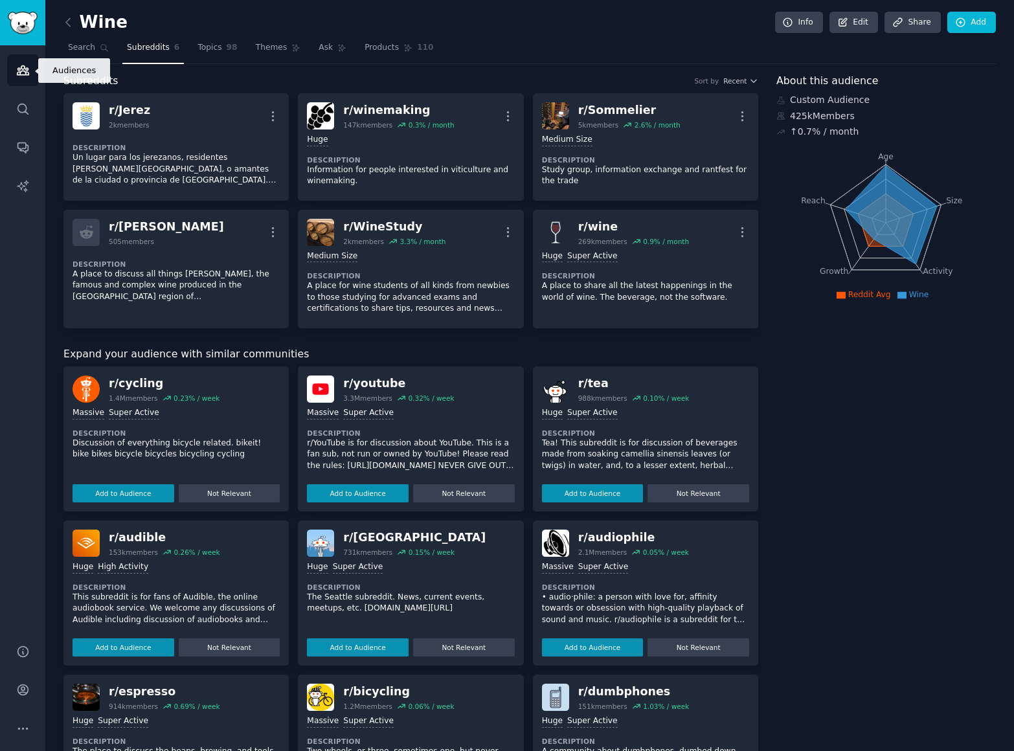
click at [26, 73] on icon "Sidebar" at bounding box center [23, 70] width 12 height 9
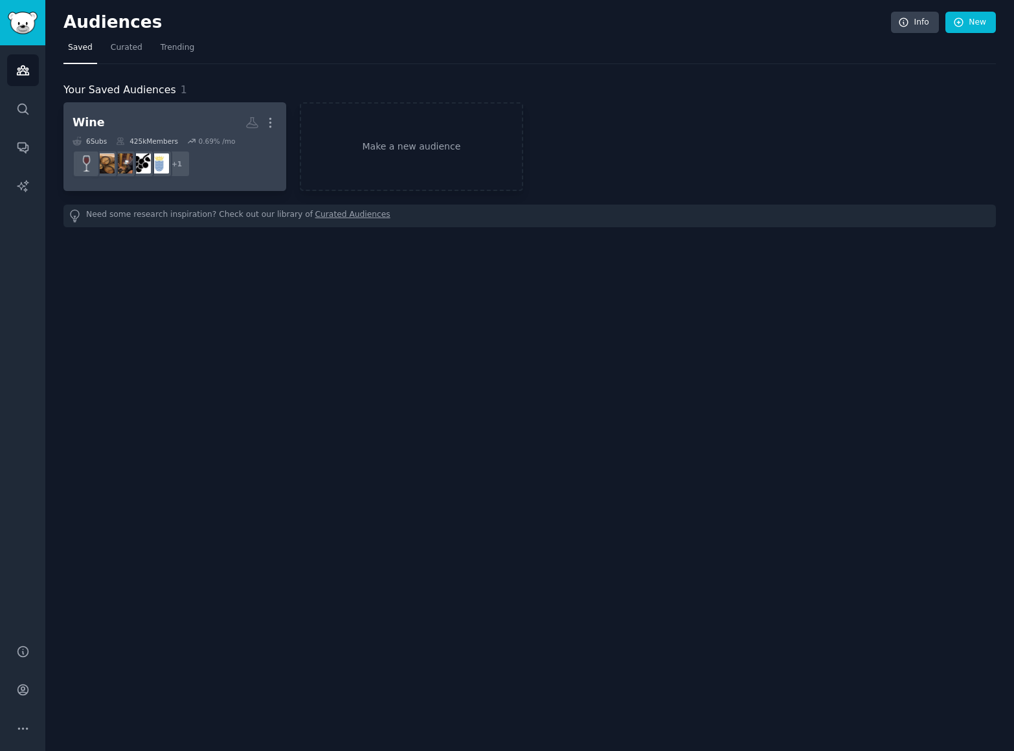
click at [213, 113] on h2 "Wine More" at bounding box center [175, 122] width 205 height 23
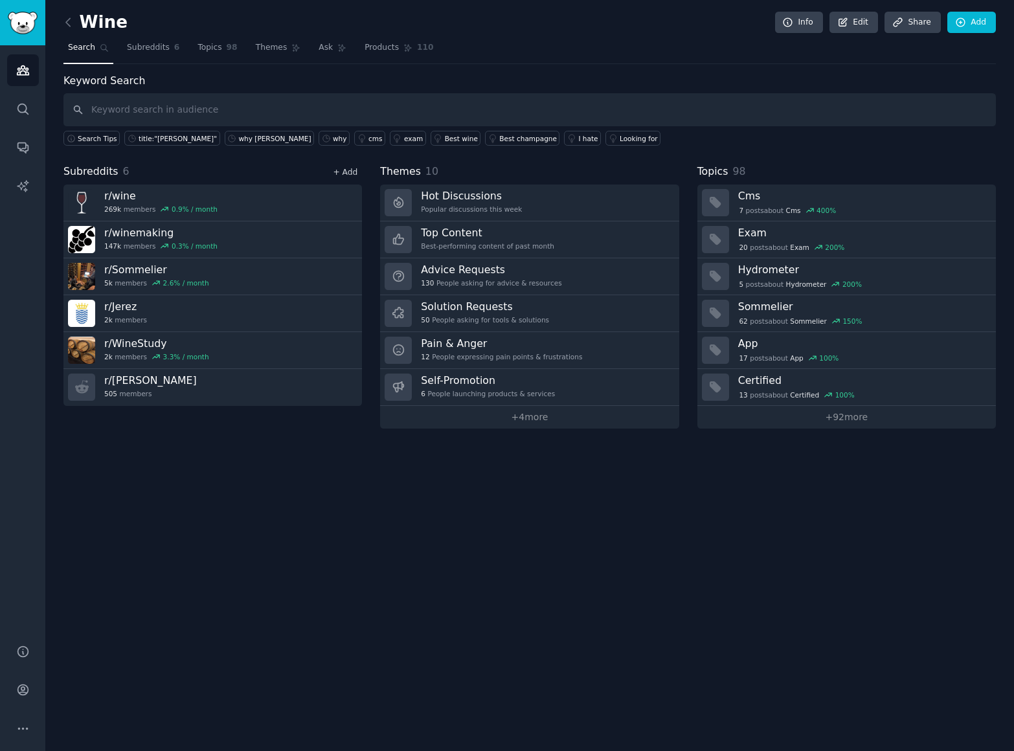
click at [350, 171] on link "+ Add" at bounding box center [345, 172] width 25 height 9
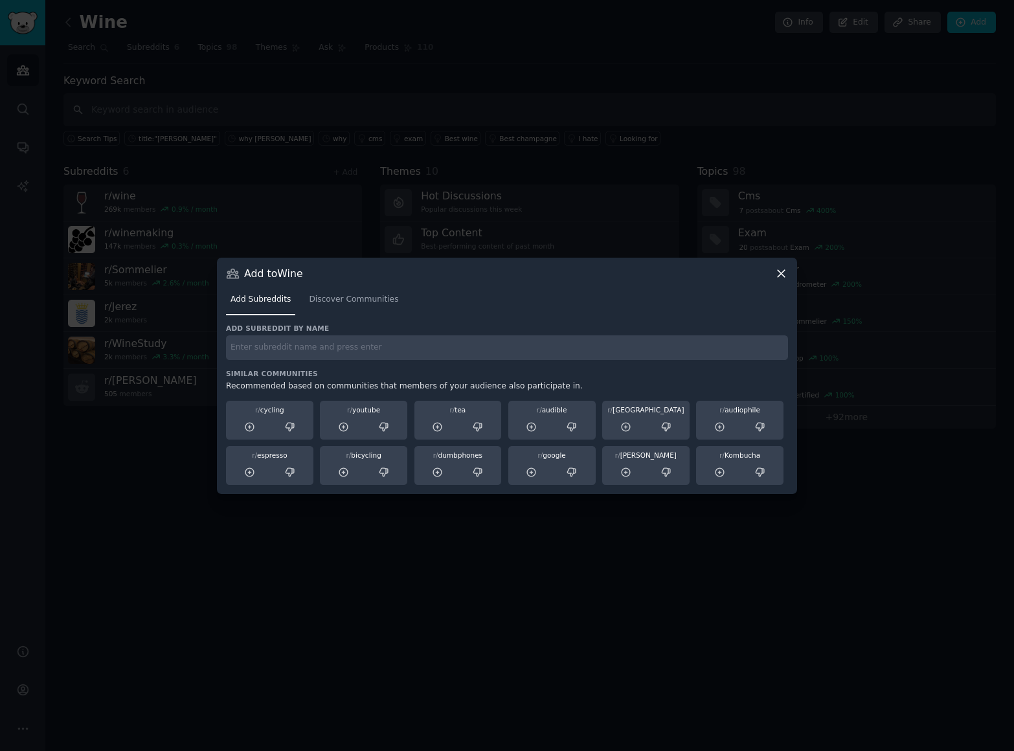
click at [429, 358] on input "text" at bounding box center [507, 347] width 562 height 25
type input "winedrinking"
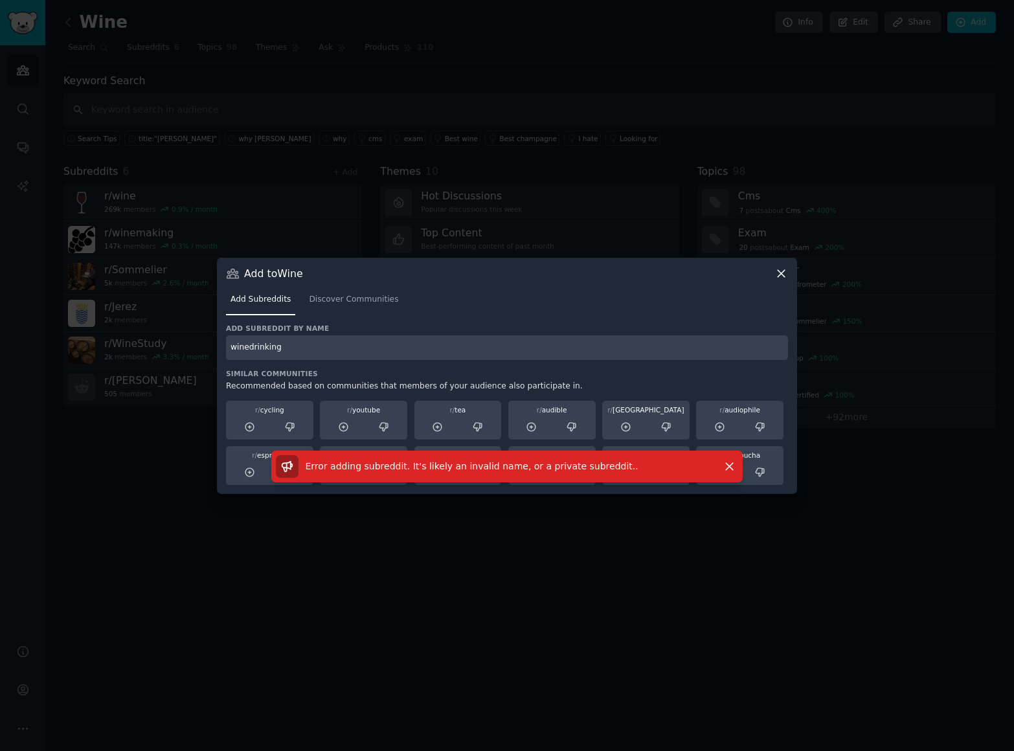
click at [779, 275] on icon at bounding box center [781, 273] width 7 height 7
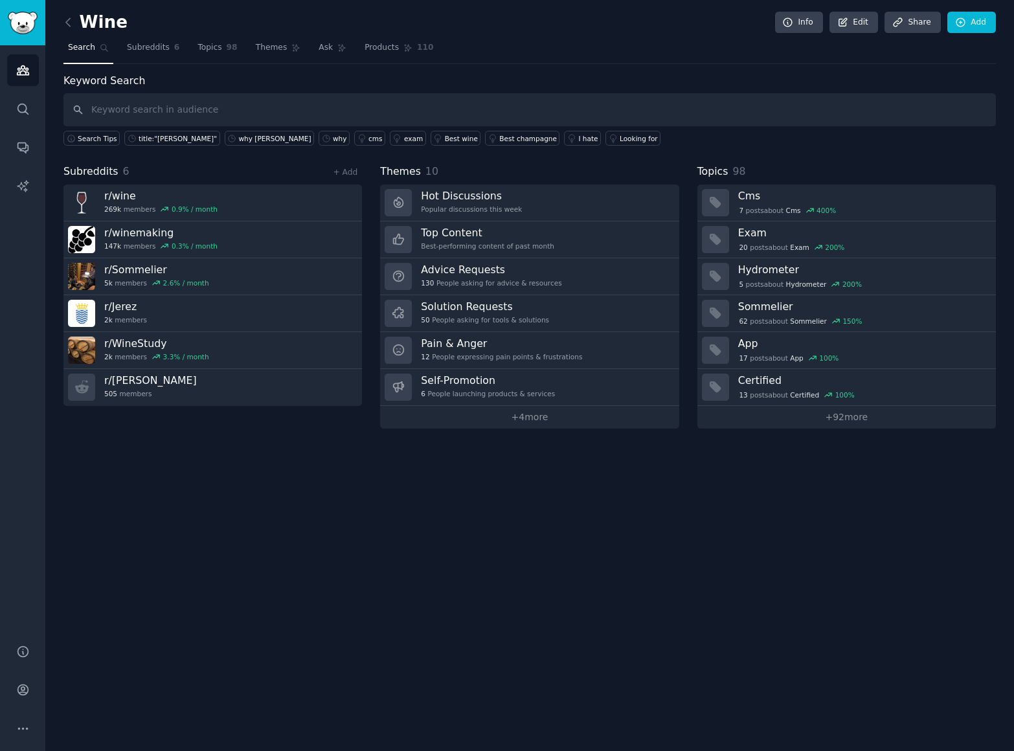
scroll to position [1, 1]
click at [347, 172] on link "+ Add" at bounding box center [345, 172] width 25 height 9
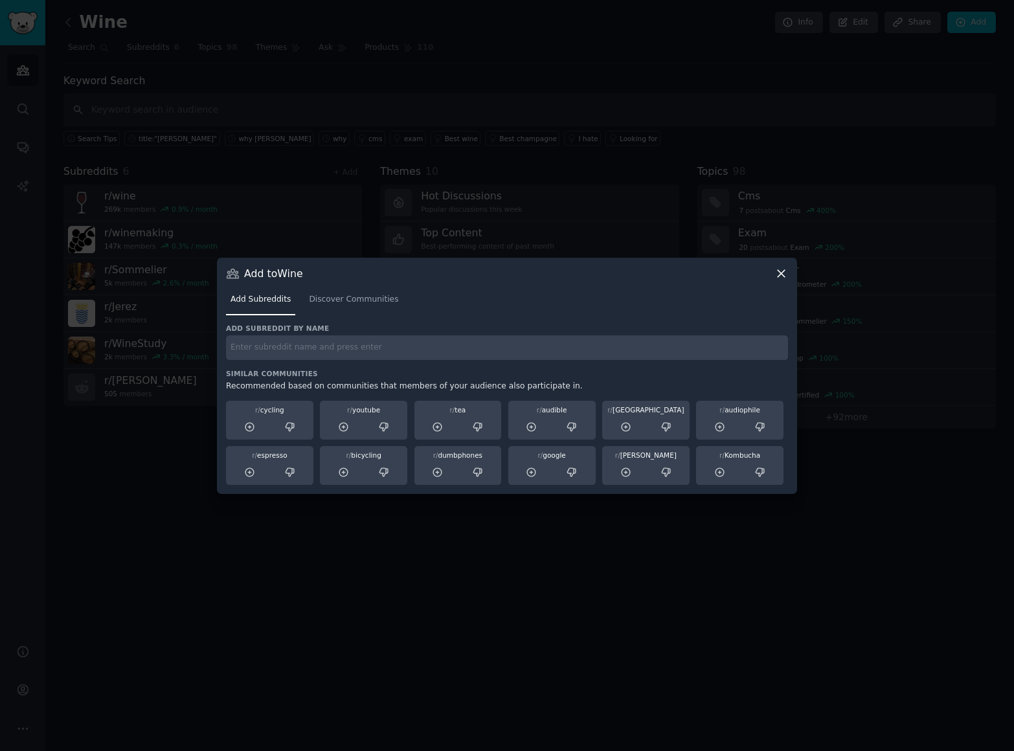
click at [434, 348] on input "text" at bounding box center [507, 347] width 562 height 25
type input "drinking"
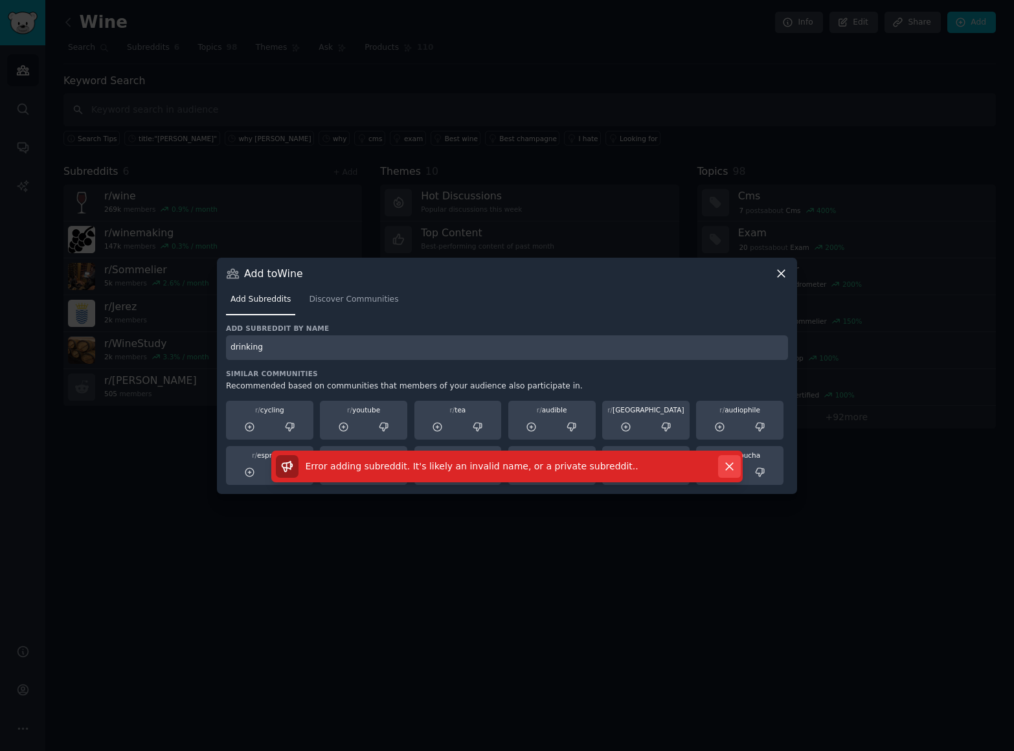
click at [732, 465] on icon "button" at bounding box center [730, 467] width 14 height 14
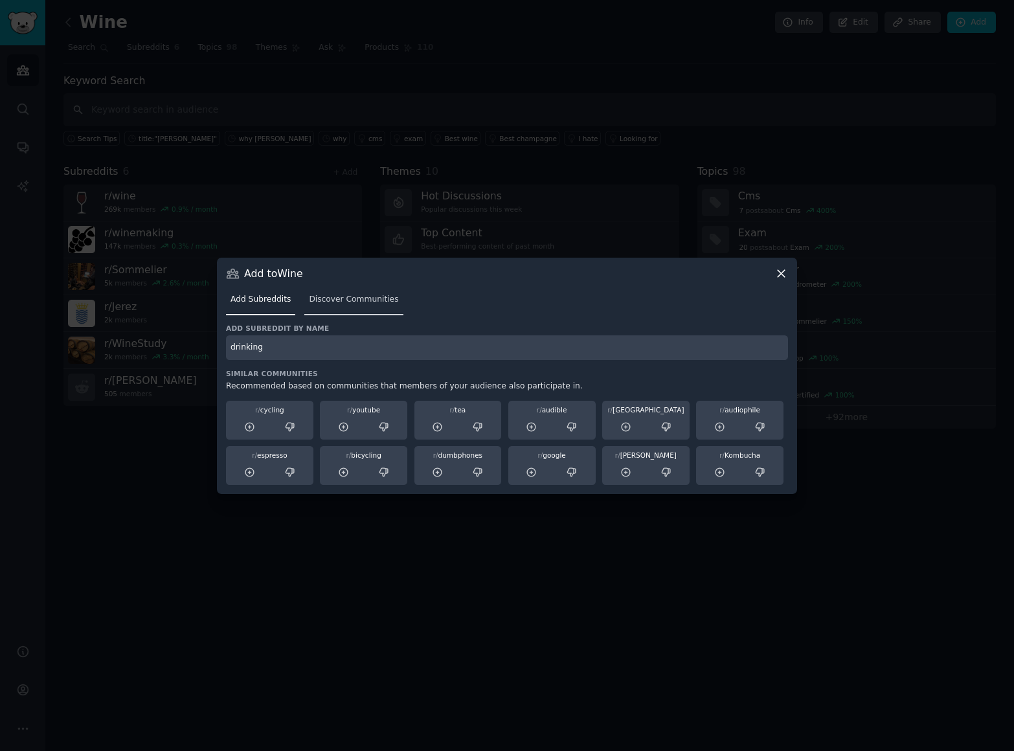
click at [367, 299] on span "Discover Communities" at bounding box center [353, 300] width 89 height 12
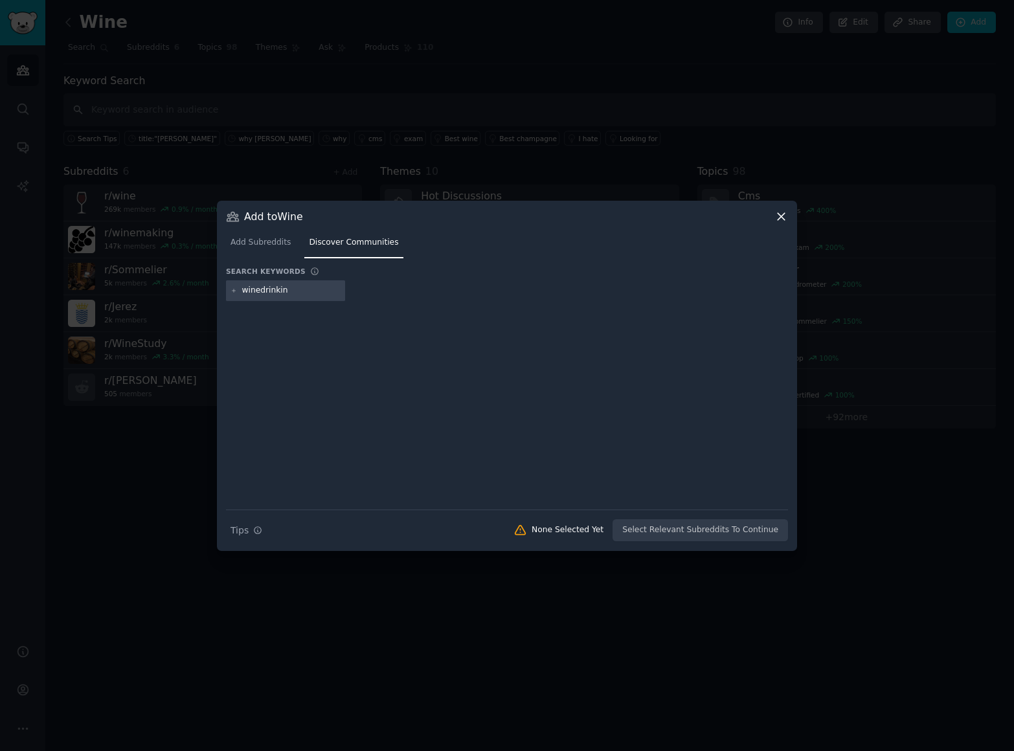
type input "winedrinking"
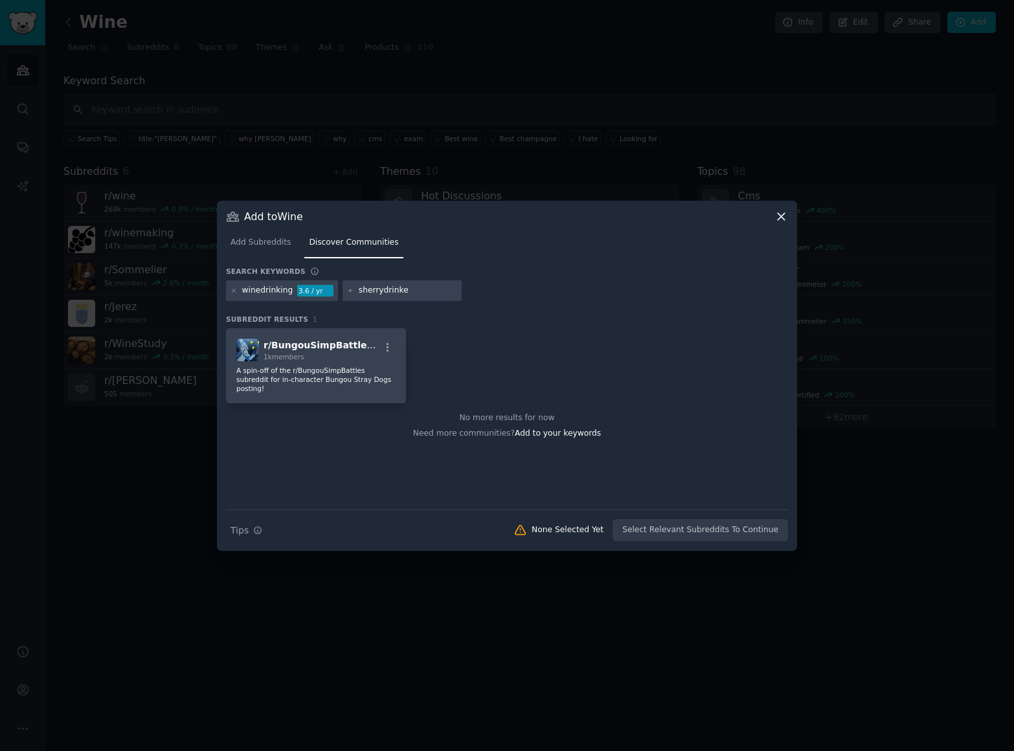
type input "sherrydrinker"
type input "d"
type input "winedrinker"
type input "wineandfood"
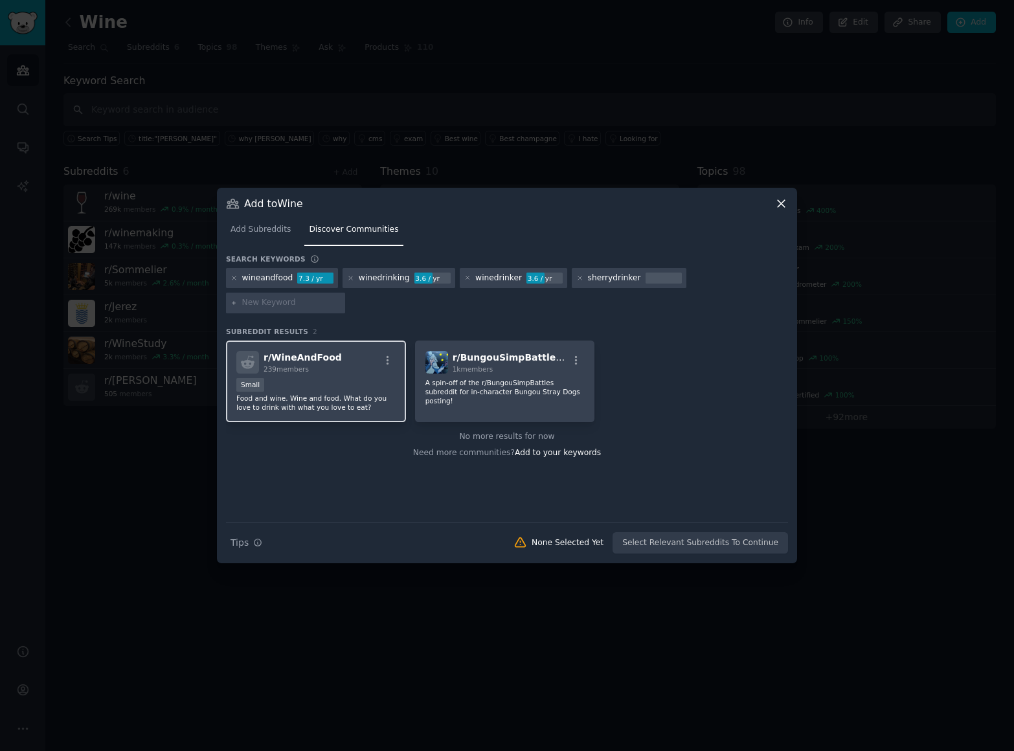
click at [308, 399] on p "Food and wine. Wine and food. What do you love to drink with what you love to e…" at bounding box center [315, 403] width 159 height 18
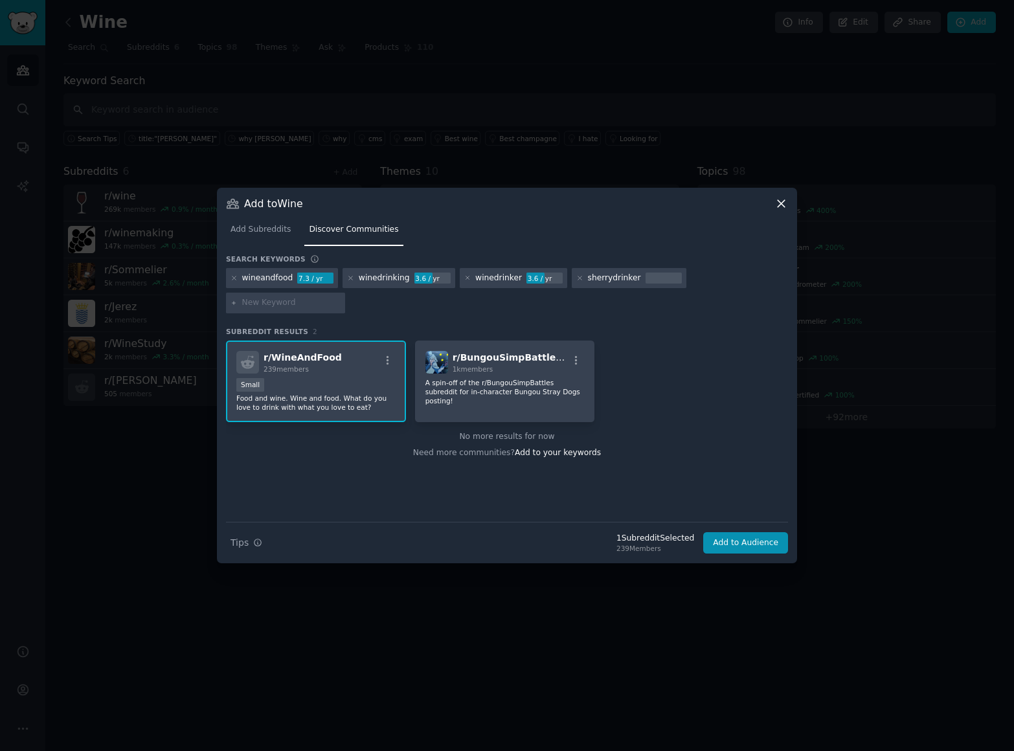
click at [285, 304] on input "text" at bounding box center [291, 303] width 98 height 12
type input "jerezsherry"
type input "findwine"
type input "winefinding"
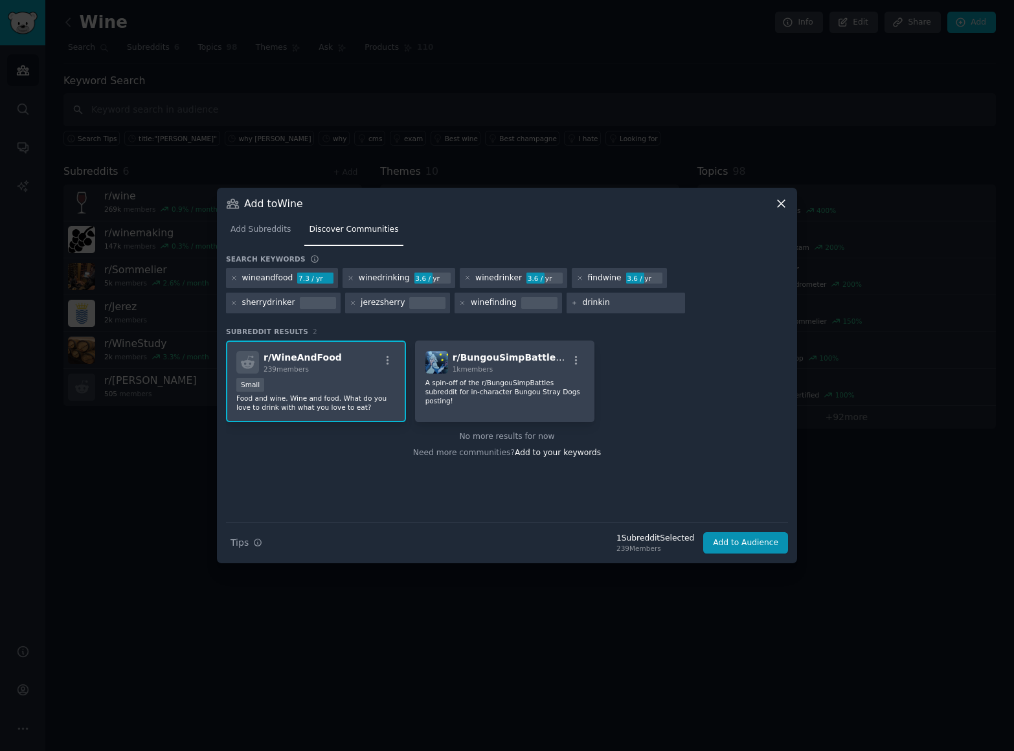
type input "drinking"
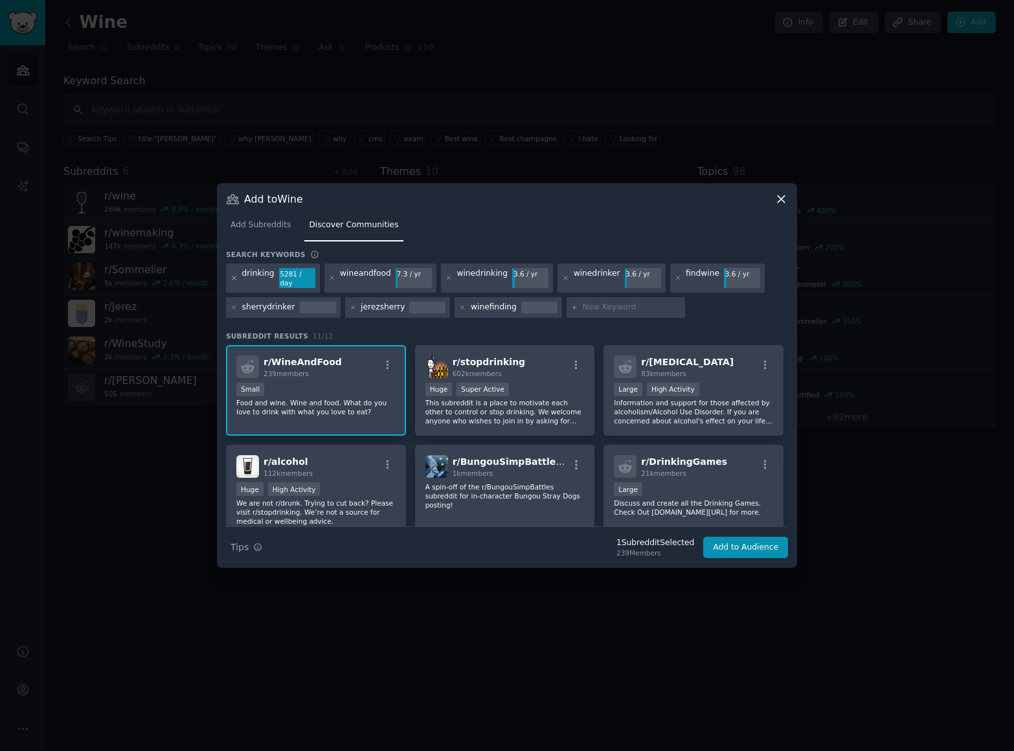
click at [234, 276] on icon at bounding box center [233, 278] width 7 height 7
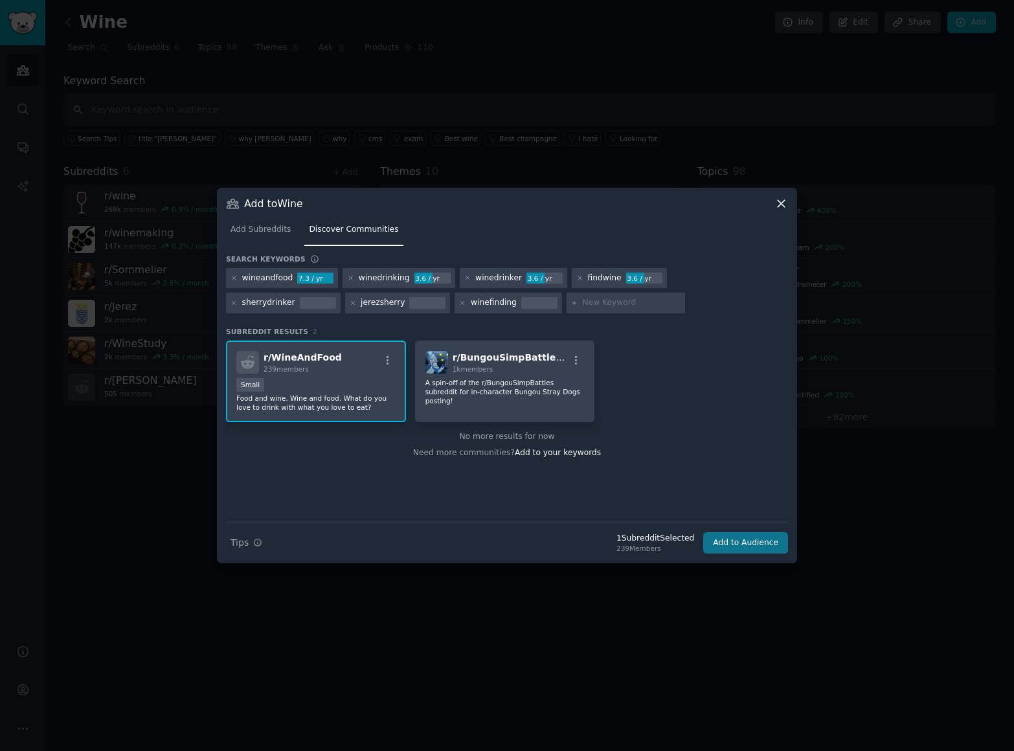
click at [763, 544] on button "Add to Audience" at bounding box center [745, 543] width 85 height 22
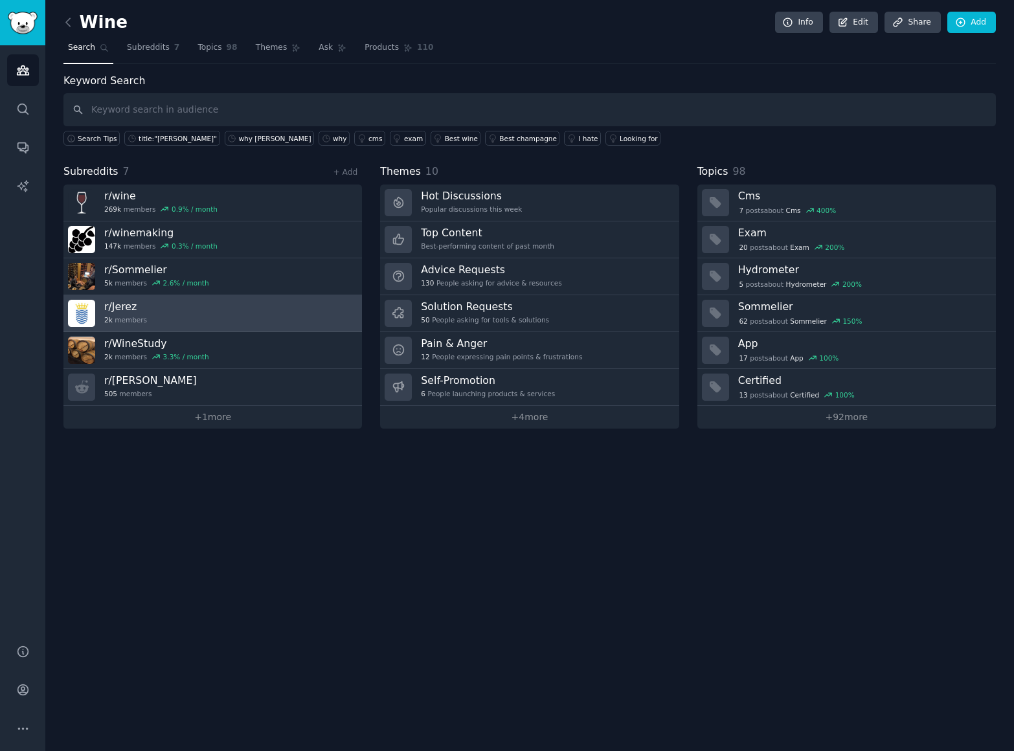
click at [208, 318] on link "r/ Jerez 2k members" at bounding box center [212, 313] width 298 height 37
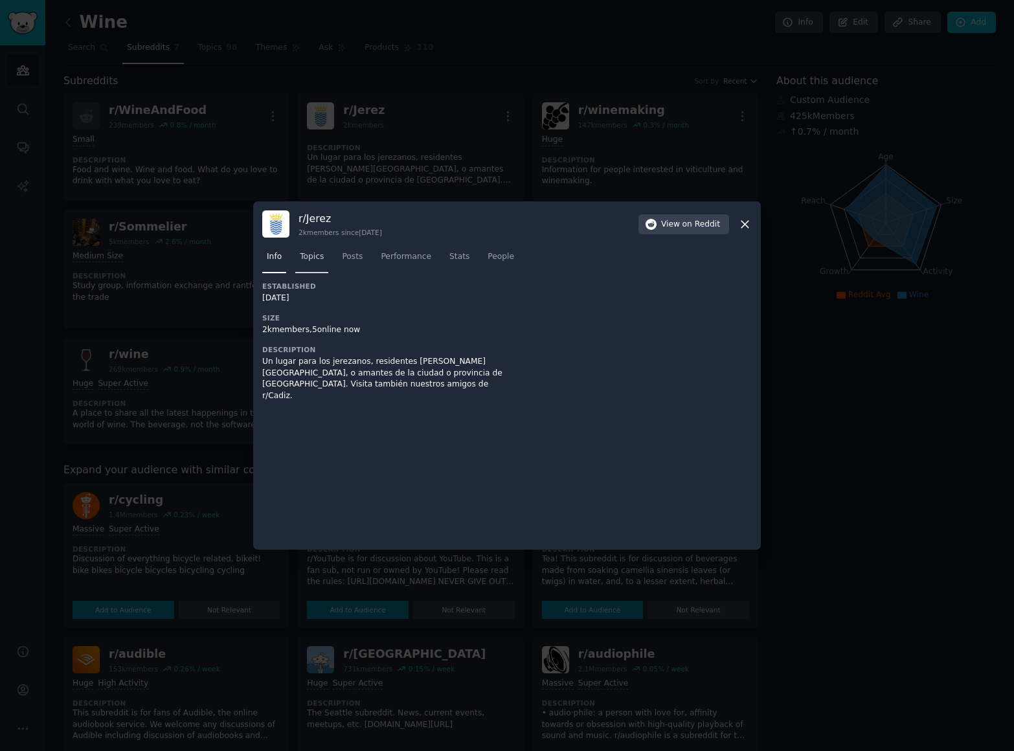
click at [309, 254] on span "Topics" at bounding box center [312, 257] width 24 height 12
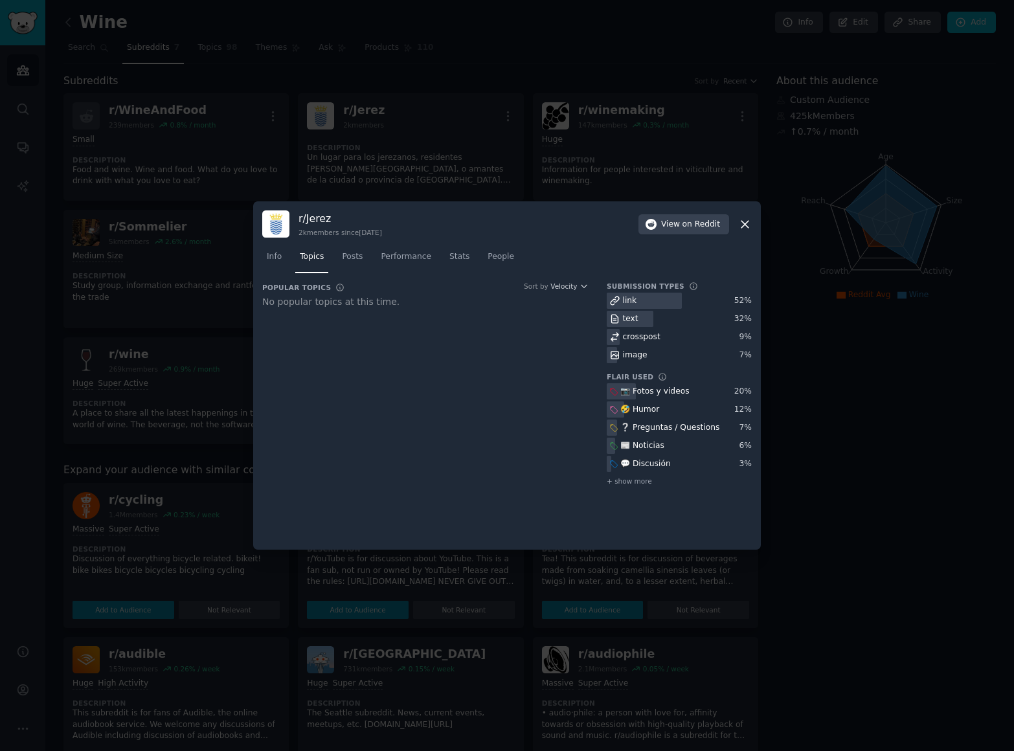
click at [628, 317] on div "text" at bounding box center [631, 319] width 16 height 12
click at [689, 285] on icon at bounding box center [693, 286] width 9 height 9
click at [353, 256] on span "Posts" at bounding box center [352, 257] width 21 height 12
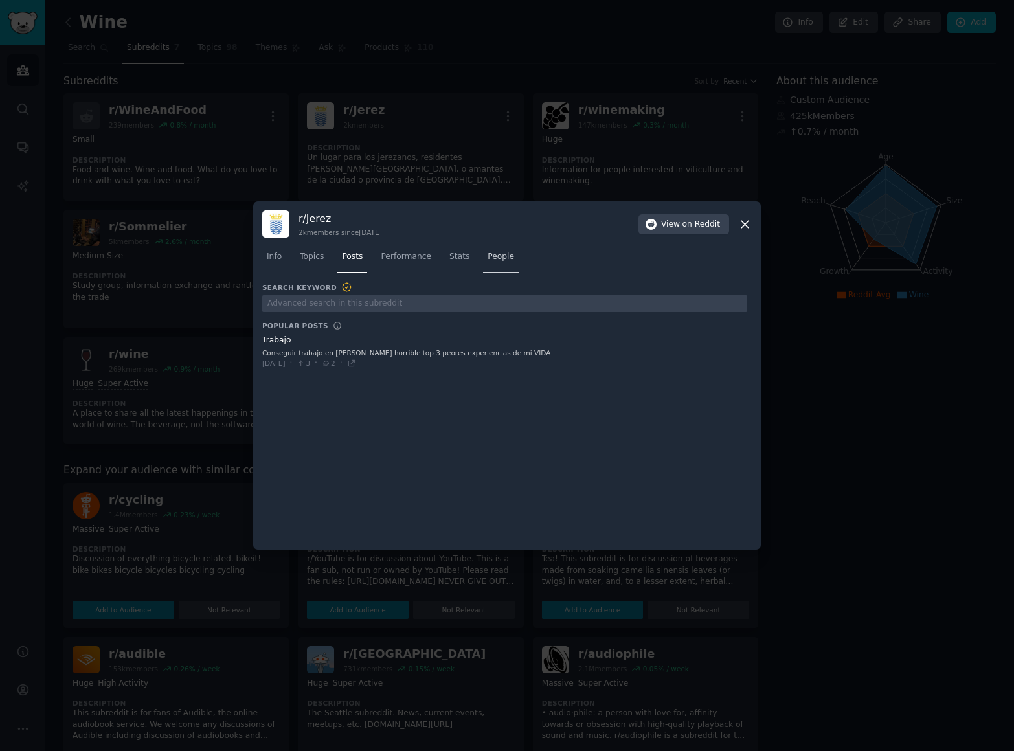
click at [511, 258] on span "People" at bounding box center [501, 257] width 27 height 12
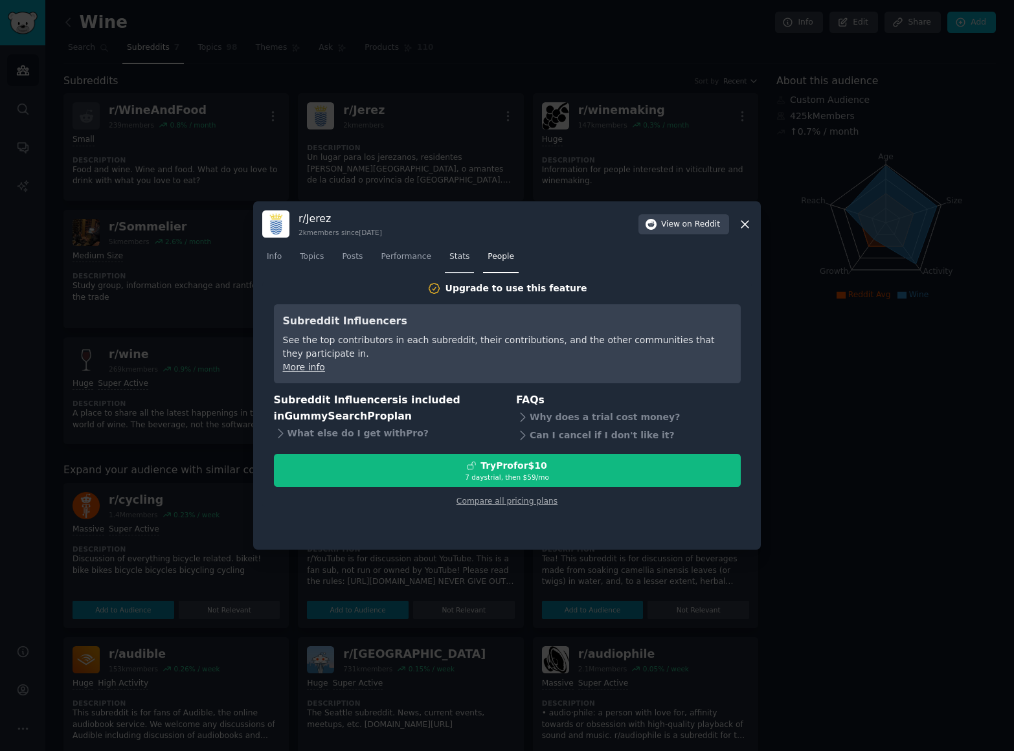
click at [446, 257] on link "Stats" at bounding box center [459, 260] width 29 height 27
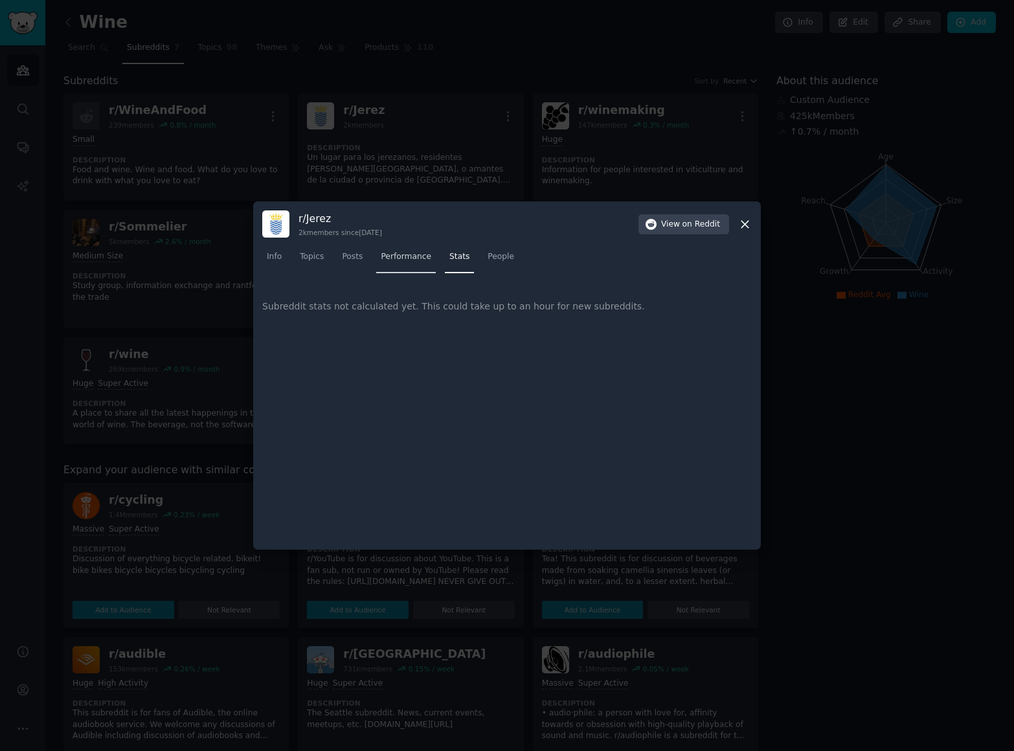
click at [401, 256] on span "Performance" at bounding box center [406, 257] width 50 height 12
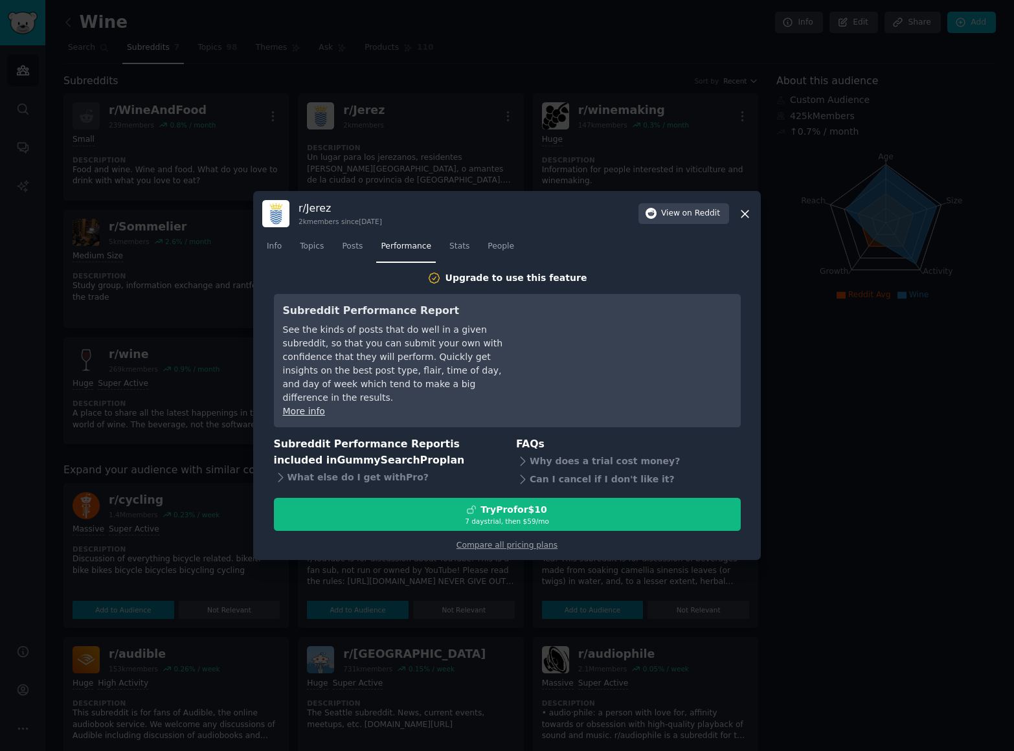
click at [746, 218] on icon at bounding box center [745, 214] width 14 height 14
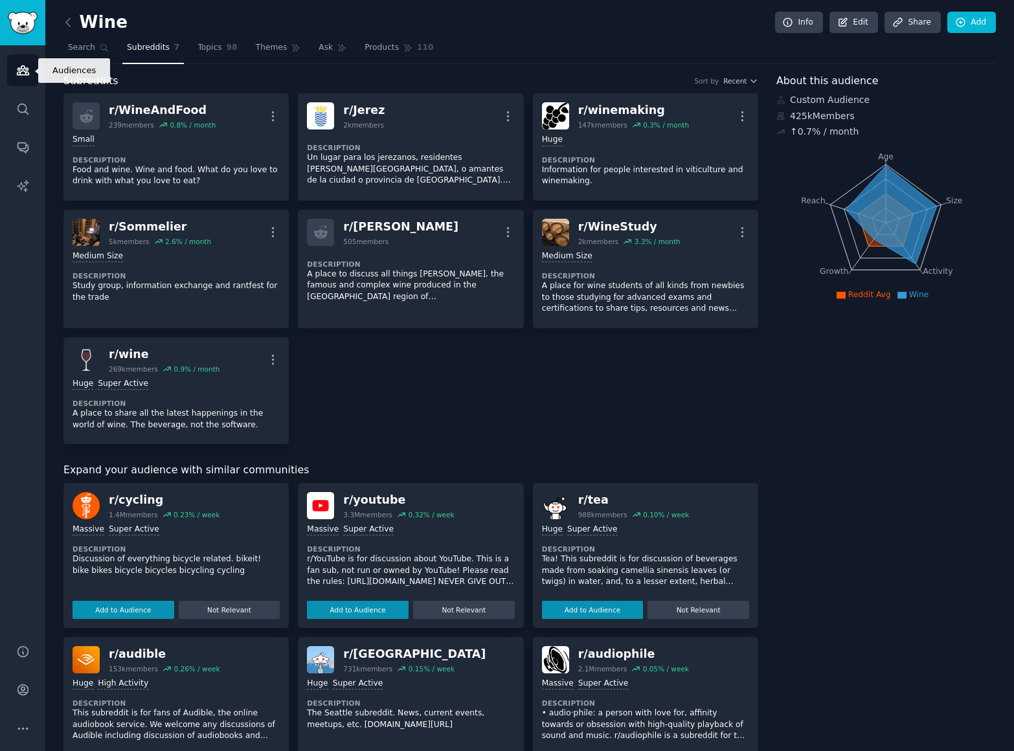
click at [24, 71] on icon "Sidebar" at bounding box center [23, 70] width 12 height 9
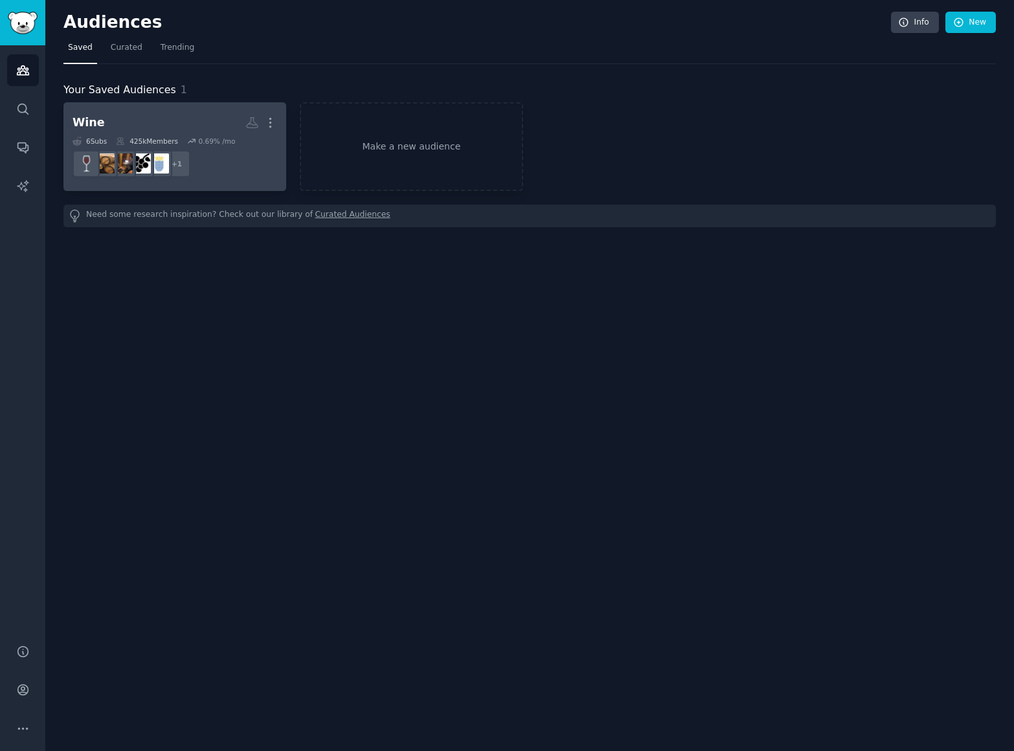
click at [166, 115] on h2 "Wine More" at bounding box center [175, 122] width 205 height 23
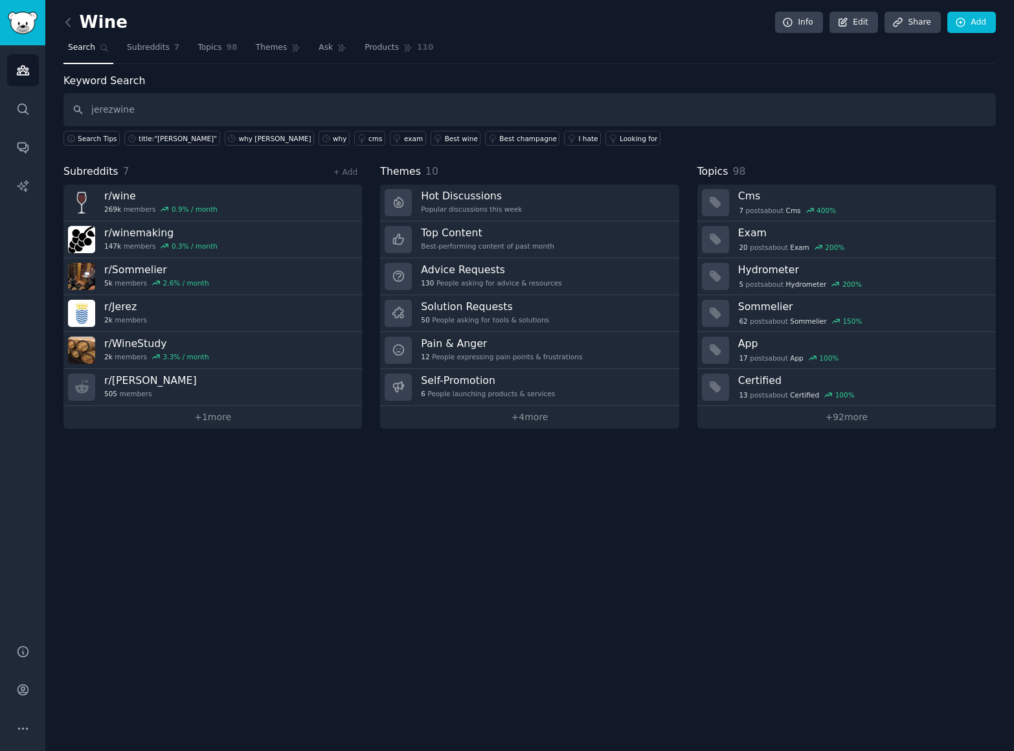
type input "jerezwine"
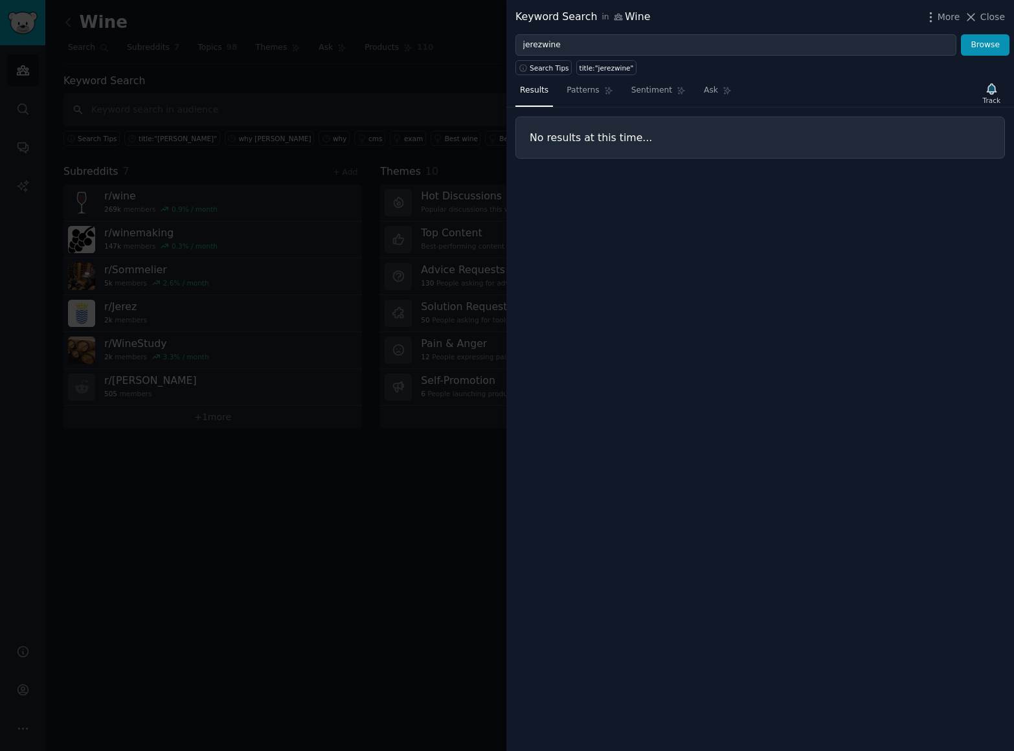
click at [300, 83] on div at bounding box center [507, 375] width 1014 height 751
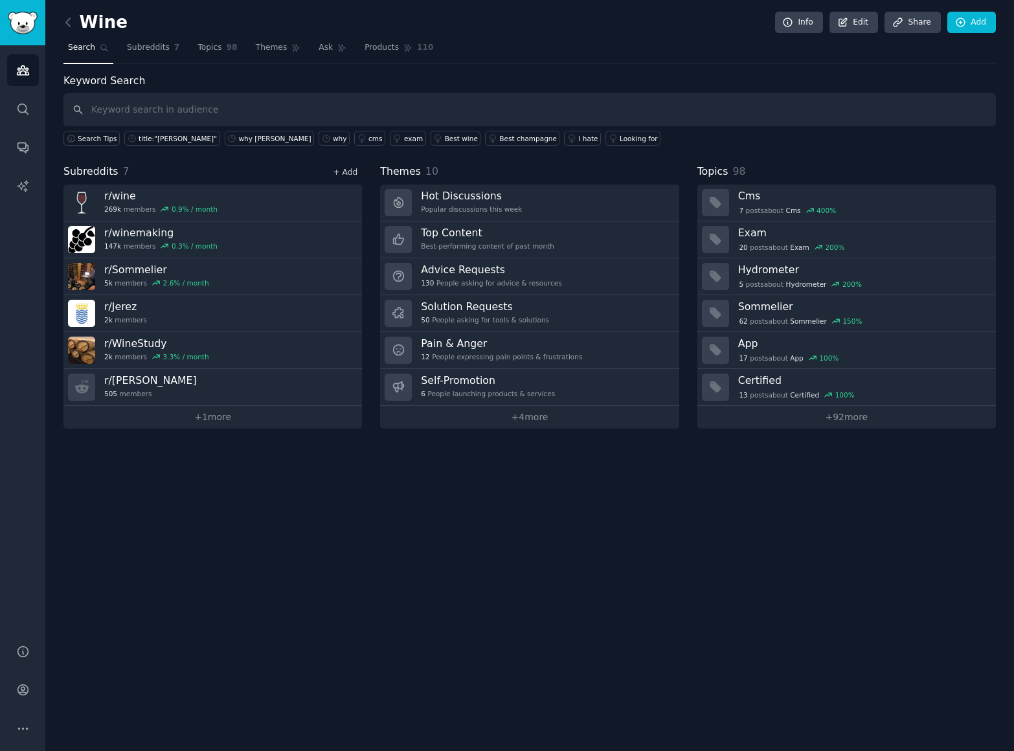
click at [349, 172] on link "+ Add" at bounding box center [345, 172] width 25 height 9
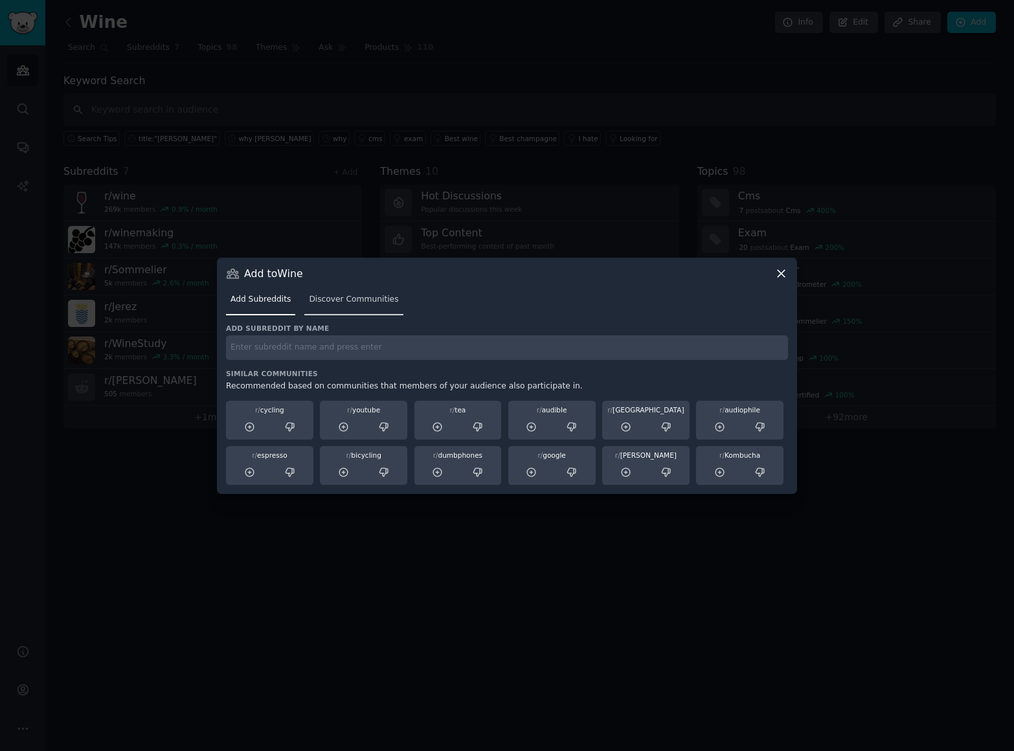
click at [374, 296] on span "Discover Communities" at bounding box center [353, 300] width 89 height 12
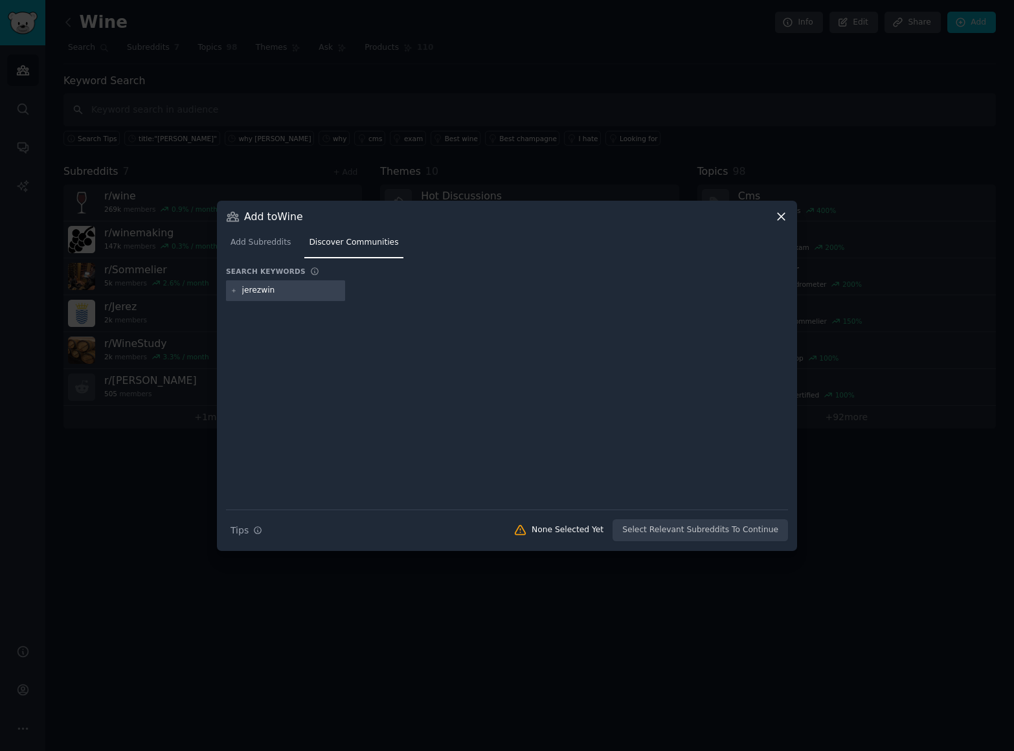
type input "jerezwine"
type input "vinodejerez"
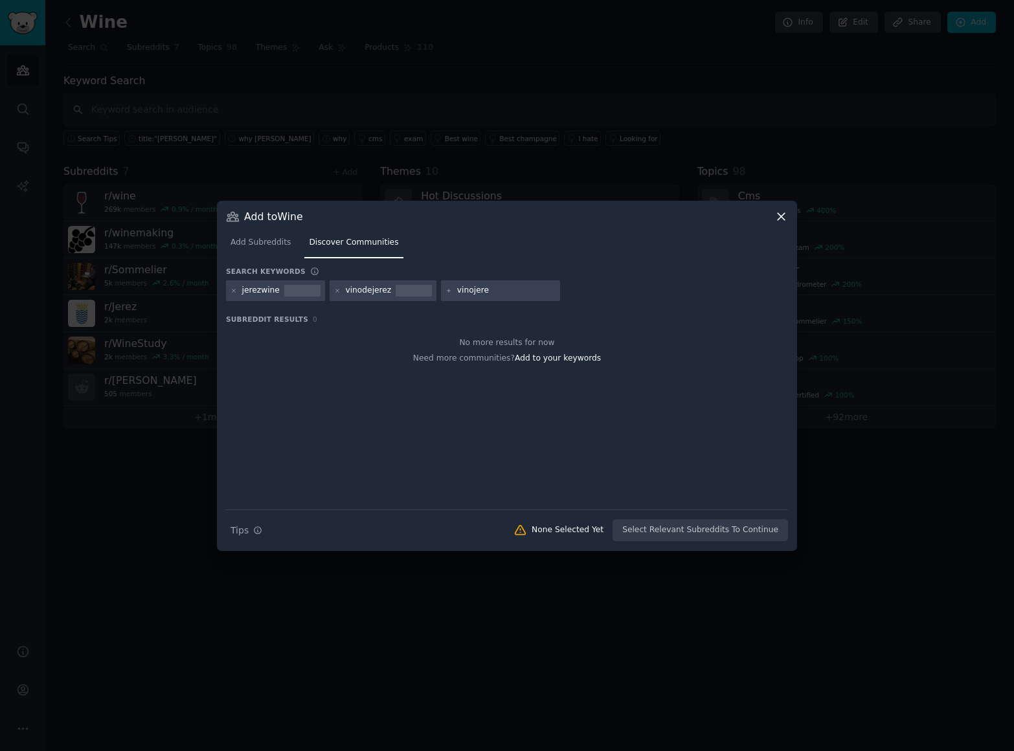
type input "vinojerez"
drag, startPoint x: 780, startPoint y: 216, endPoint x: 761, endPoint y: 256, distance: 45.2
click at [767, 256] on div "Add to Wine Add Subreddits Discover Communities Search keywords jerezwine vinod…" at bounding box center [507, 376] width 580 height 350
click at [596, 291] on input "text" at bounding box center [608, 291] width 98 height 12
type input "spanishwine"
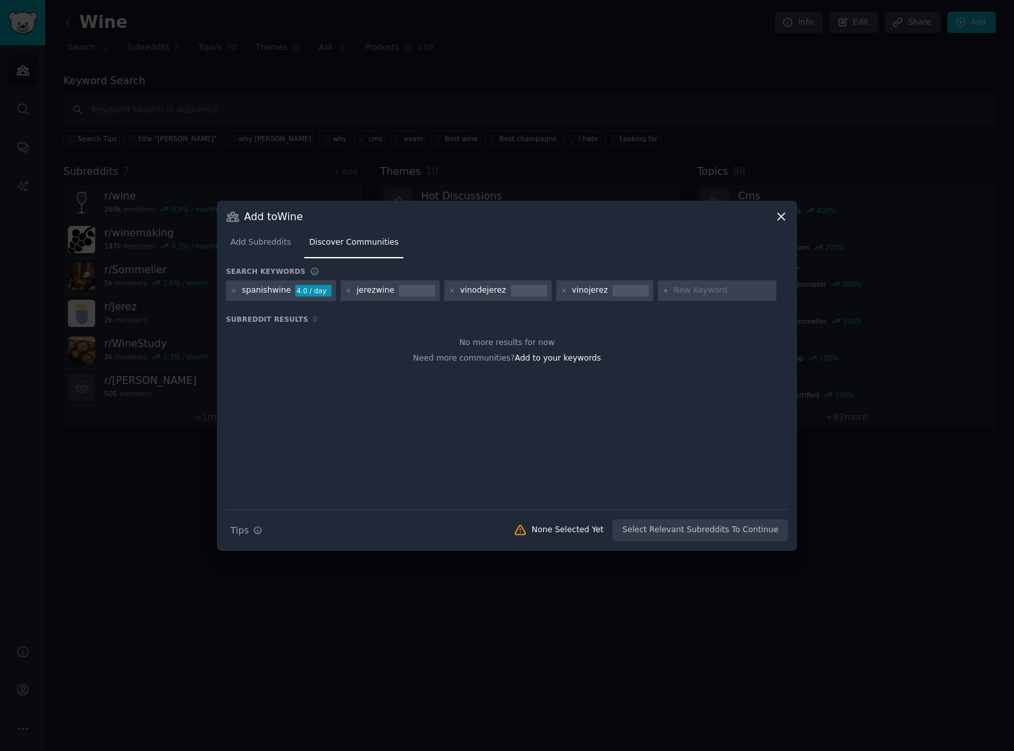
click at [781, 217] on icon at bounding box center [781, 216] width 7 height 7
